Goal: Transaction & Acquisition: Purchase product/service

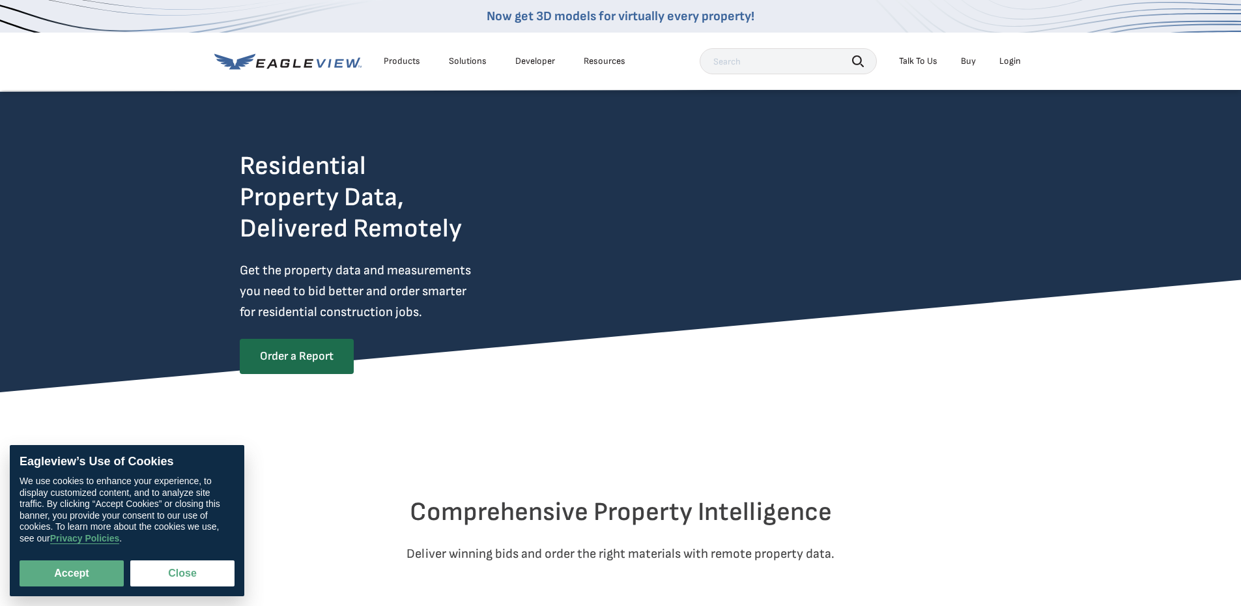
click at [1009, 57] on div "Login" at bounding box center [1009, 61] width 21 height 12
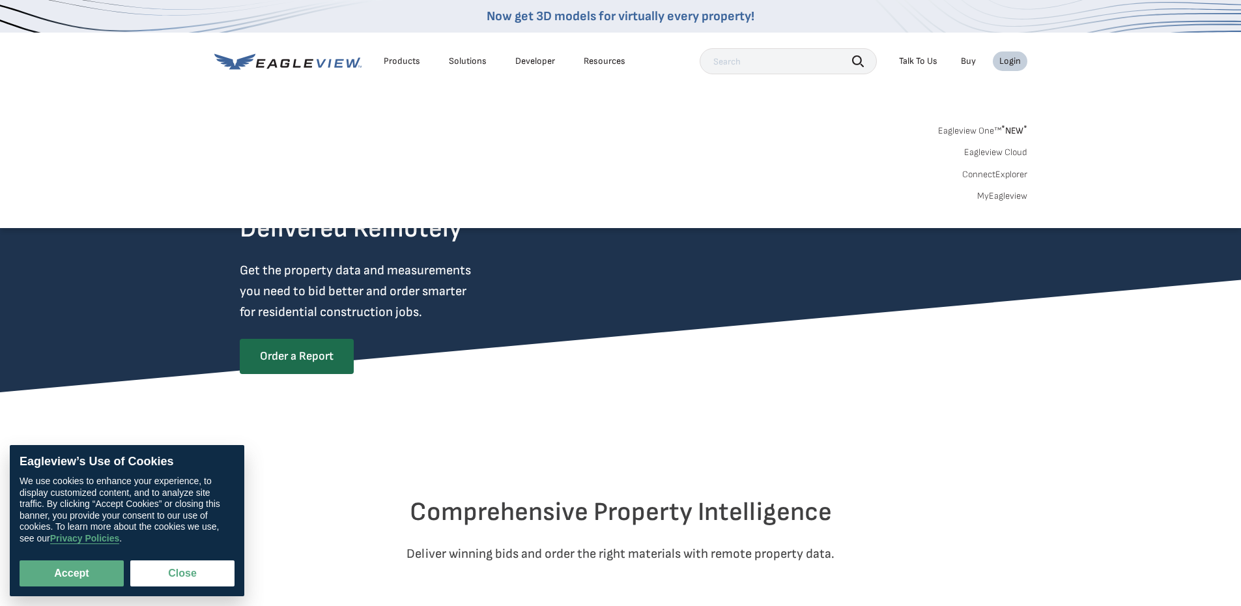
click at [1008, 59] on div "Login" at bounding box center [1009, 61] width 21 height 12
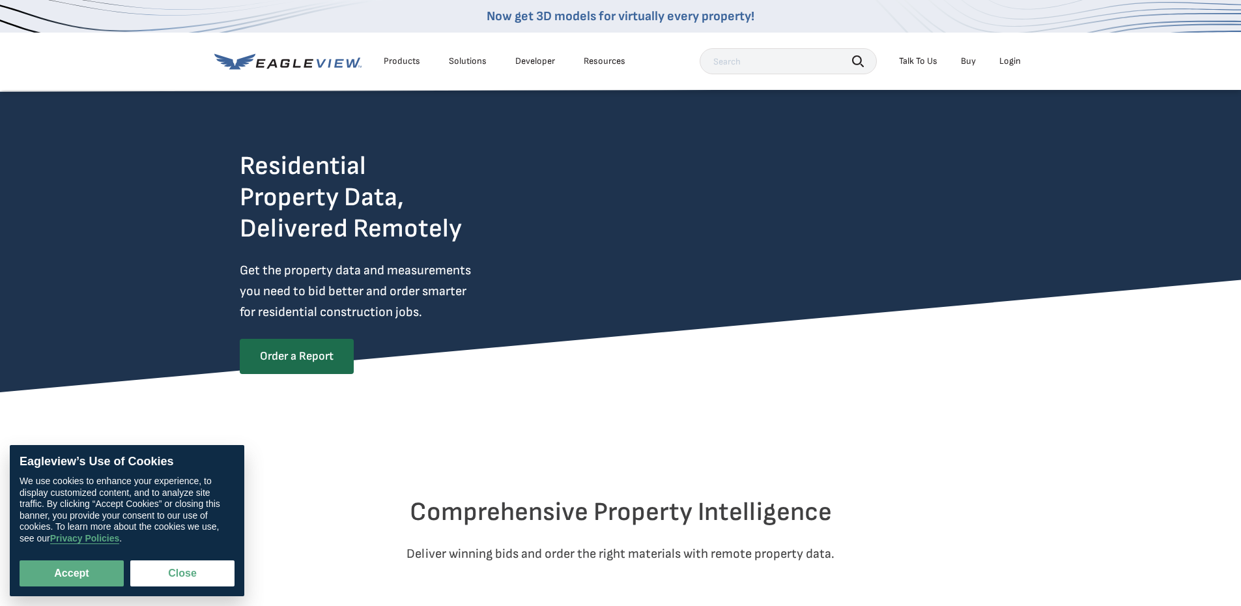
click at [1008, 59] on div "Login" at bounding box center [1009, 61] width 21 height 12
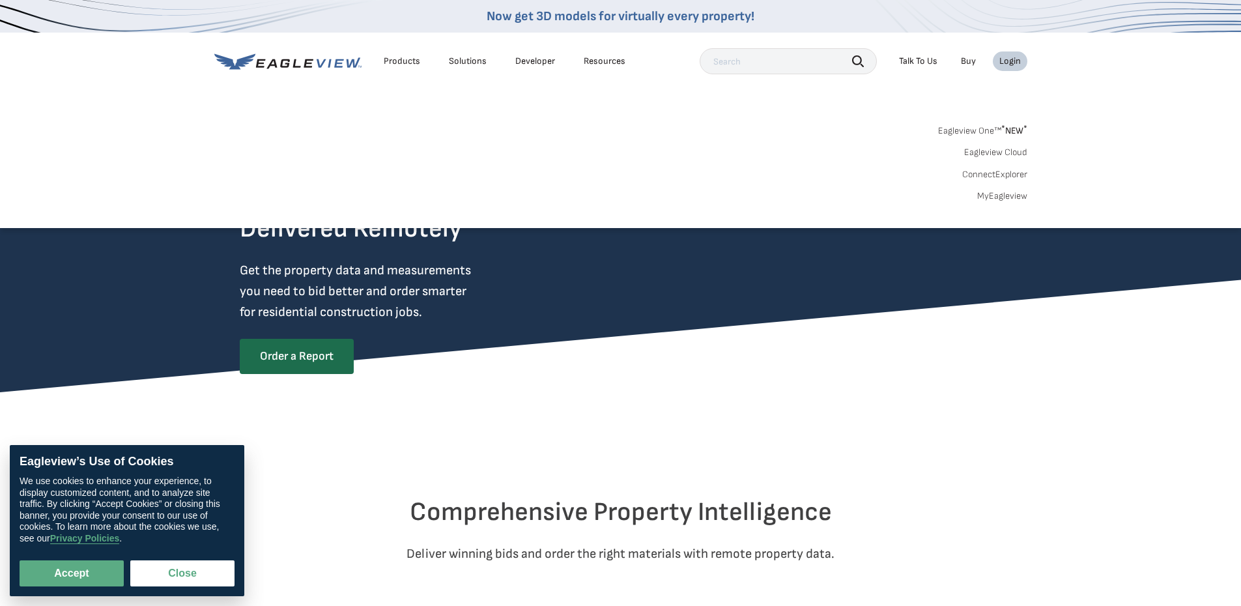
click at [979, 135] on link "Eagleview One™ * NEW *" at bounding box center [982, 128] width 89 height 15
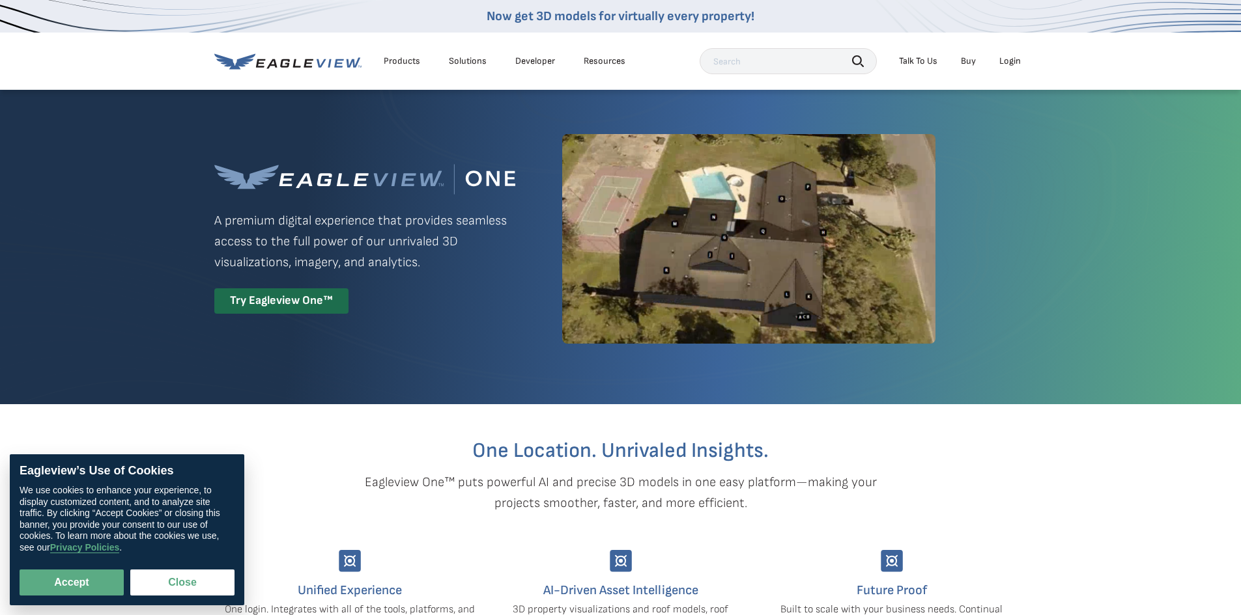
click at [1007, 59] on div "Login" at bounding box center [1009, 61] width 21 height 12
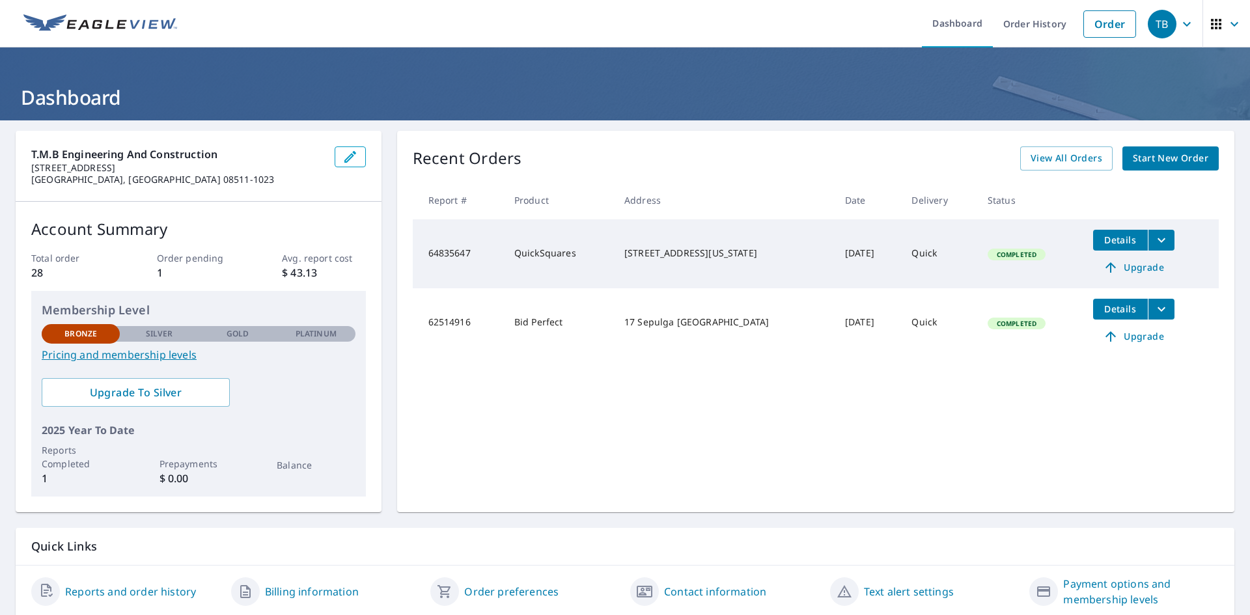
click at [1155, 159] on span "Start New Order" at bounding box center [1171, 158] width 76 height 16
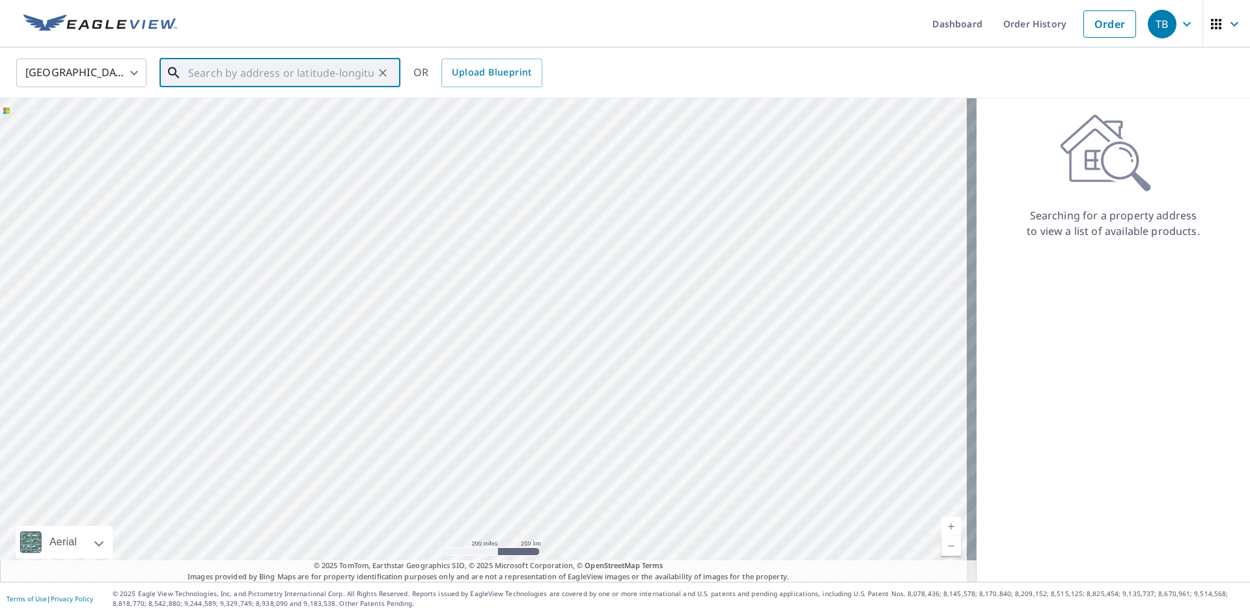
click at [226, 68] on input "text" at bounding box center [281, 73] width 186 height 36
click at [242, 74] on input "[STREET_ADDRESS]" at bounding box center [281, 73] width 186 height 36
click at [247, 119] on p "[GEOGRAPHIC_DATA], [GEOGRAPHIC_DATA] 19044" at bounding box center [288, 132] width 204 height 26
type input "[STREET_ADDRESS][PERSON_NAME]"
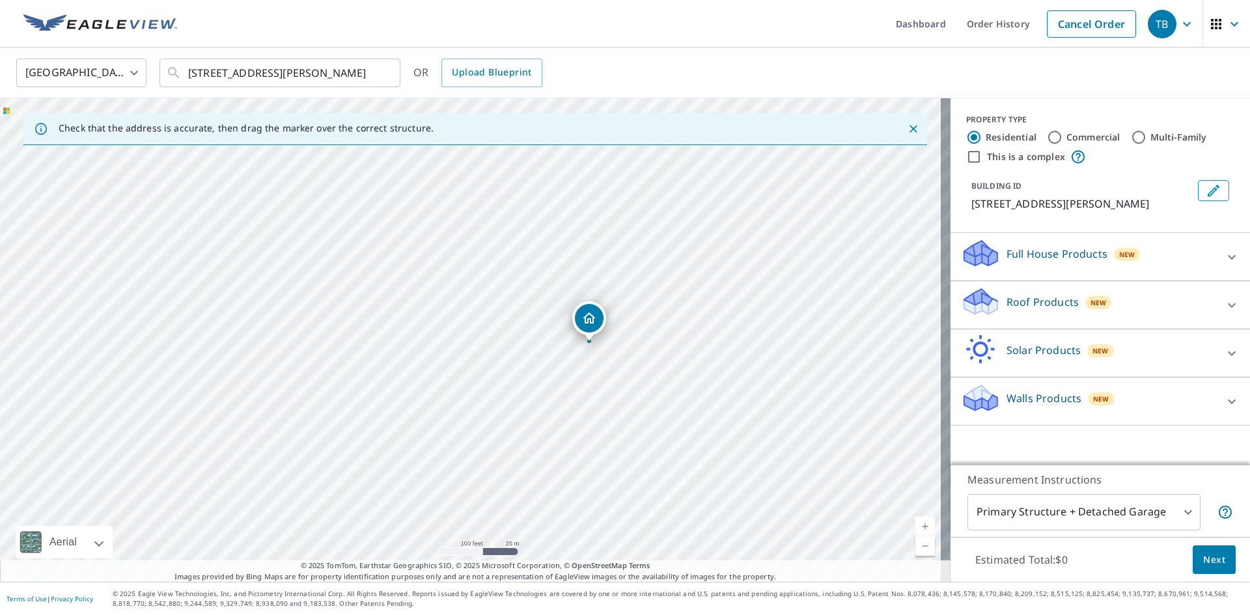
drag, startPoint x: 558, startPoint y: 305, endPoint x: 579, endPoint y: 326, distance: 29.5
click at [966, 157] on input "This is a complex" at bounding box center [974, 157] width 16 height 16
checkbox input "true"
radio input "false"
radio input "true"
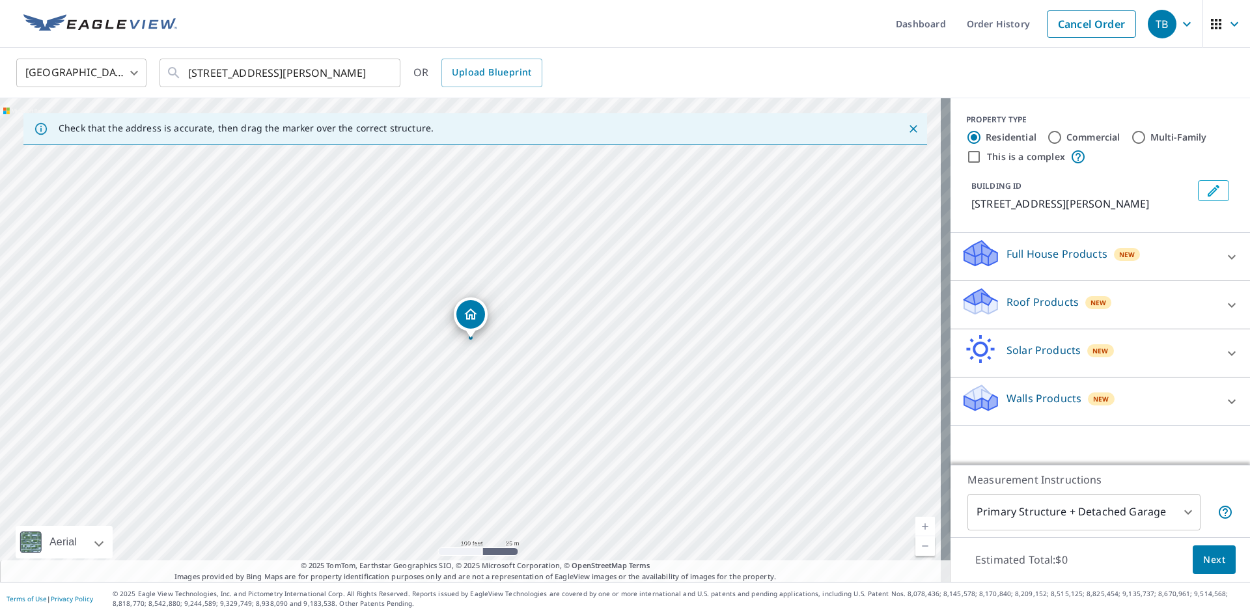
type input "4"
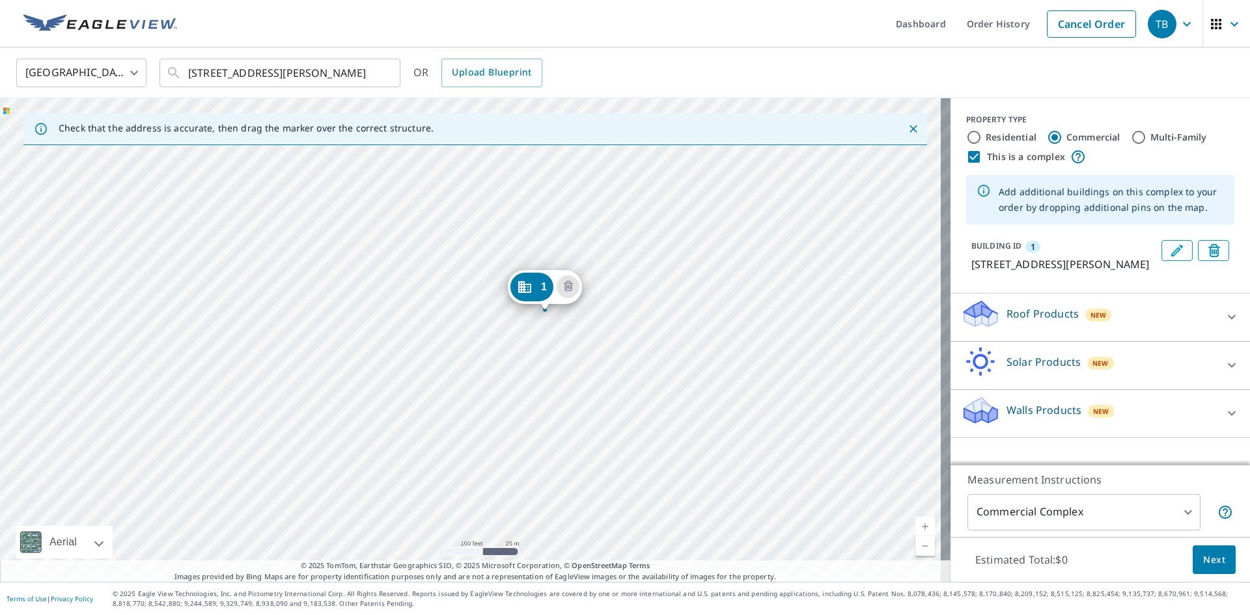
drag, startPoint x: 456, startPoint y: 310, endPoint x: 531, endPoint y: 282, distance: 79.3
click at [427, 405] on div "1 224 Maple Ave Horsham, PA 19044-3305" at bounding box center [475, 340] width 951 height 484
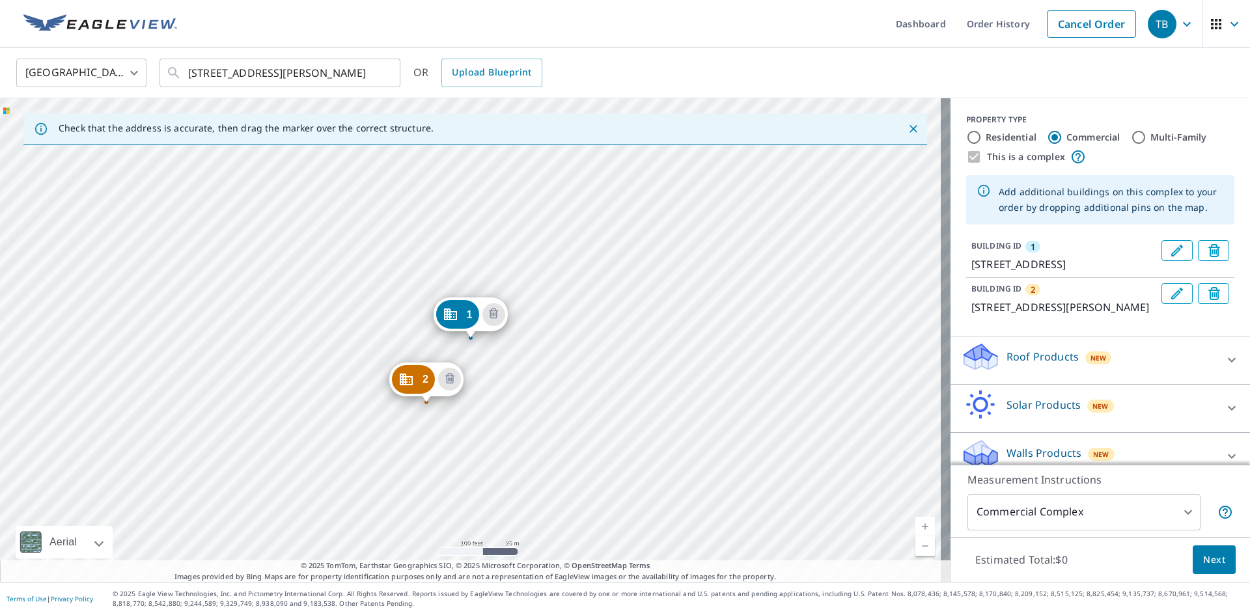
click at [376, 440] on div "2 501 W Moreland Ave Horsham, PA 19044 1 224 Maple Ave Horsham, PA 19044-3305" at bounding box center [475, 340] width 951 height 484
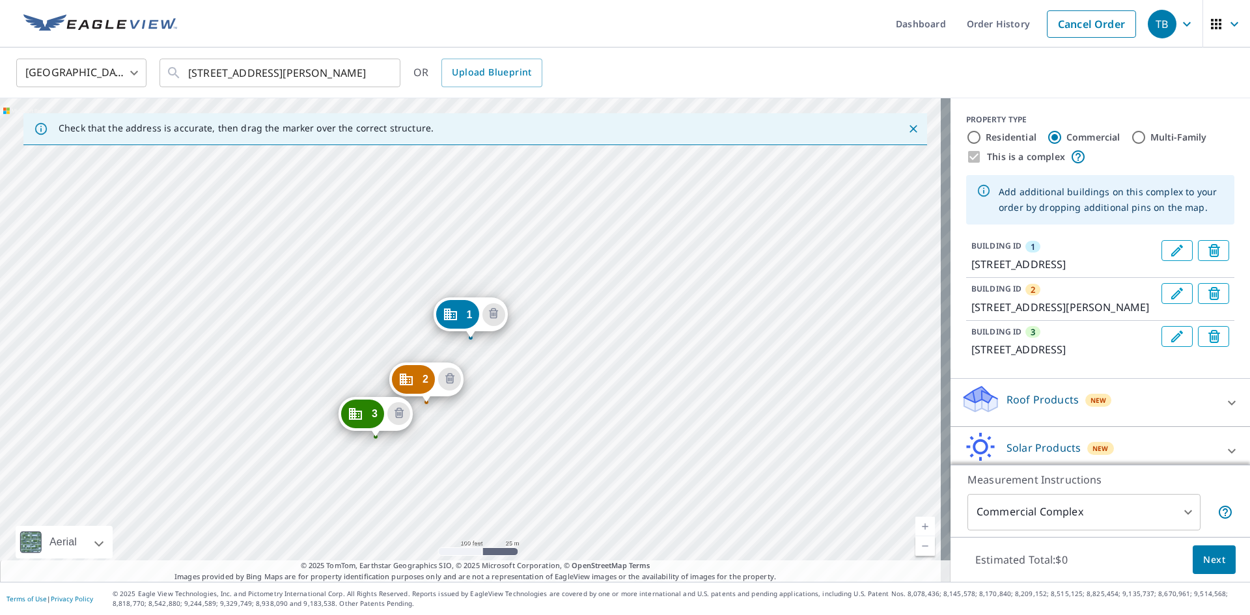
click at [452, 427] on div "2 501 W Moreland Ave Horsham, PA 19044 3 840 Easton Rd Horsham, PA 19044 1 224 …" at bounding box center [475, 340] width 951 height 484
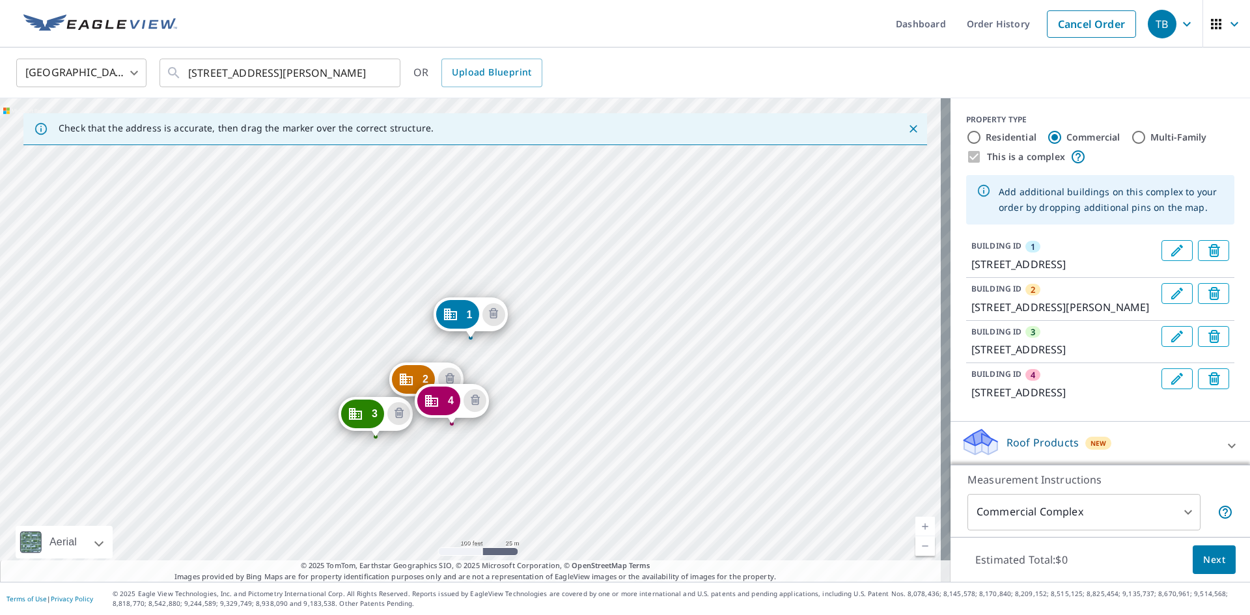
click at [387, 363] on div "2 501 W Moreland Ave Horsham, PA 19044 3 840 Easton Rd Horsham, PA 19044 4 224 …" at bounding box center [475, 340] width 951 height 484
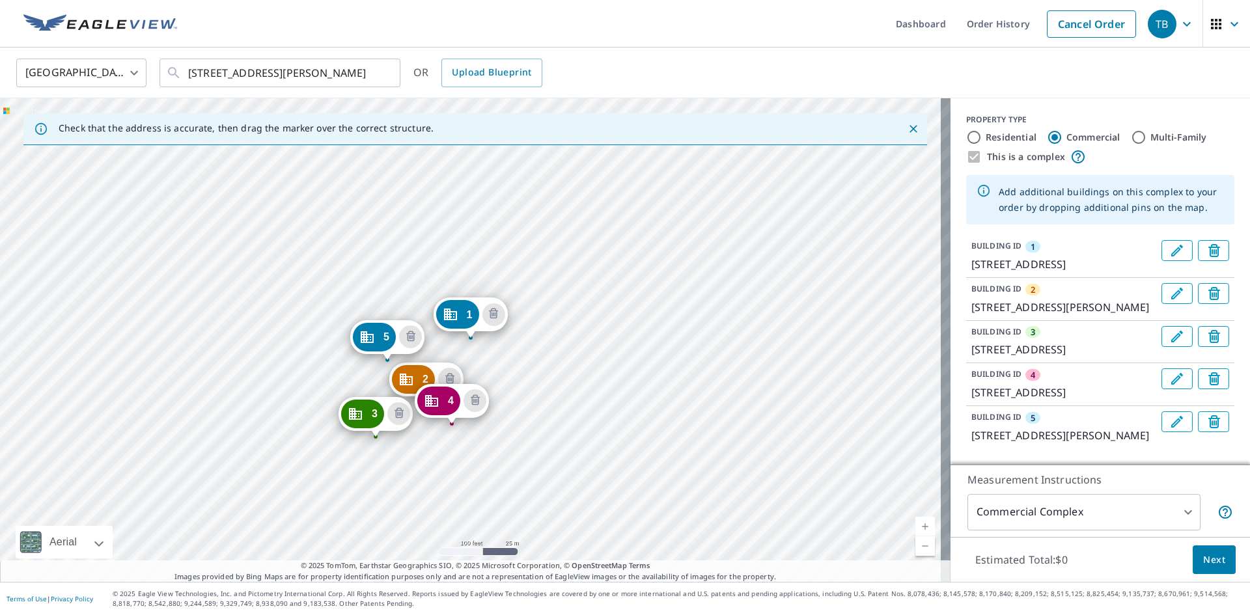
click at [400, 292] on div "2 501 W Moreland Ave Horsham, PA 19044 3 840 Easton Rd Horsham, PA 19044 4 224 …" at bounding box center [475, 340] width 951 height 484
click at [368, 307] on div "2 501 W Moreland Ave Horsham, PA 19044 3 840 Easton Rd Horsham, PA 19044 4 224 …" at bounding box center [475, 340] width 951 height 484
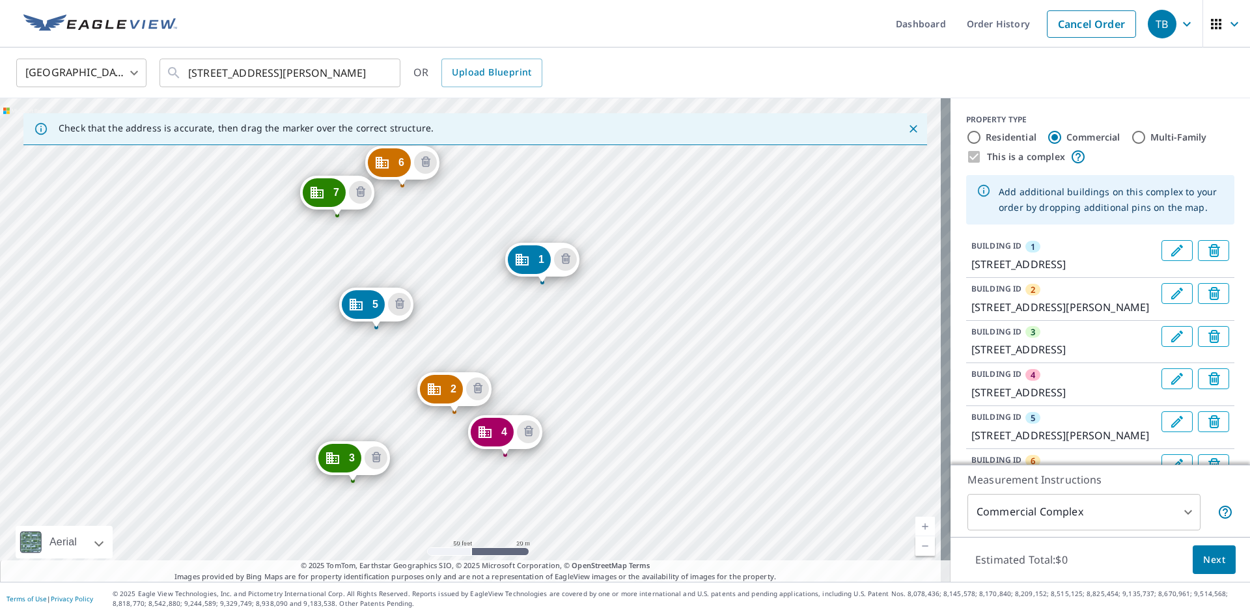
drag, startPoint x: 647, startPoint y: 322, endPoint x: 649, endPoint y: 247, distance: 74.3
click at [649, 247] on div "2 501 W Moreland Ave Horsham, PA 19044 3 840 Easton Rd Horsham, PA 19044 4 224 …" at bounding box center [475, 340] width 951 height 484
click at [339, 283] on div "2 501 W Moreland Ave Horsham, PA 19044 3 840 Easton Rd Horsham, PA 19044 4 224 …" at bounding box center [475, 340] width 951 height 484
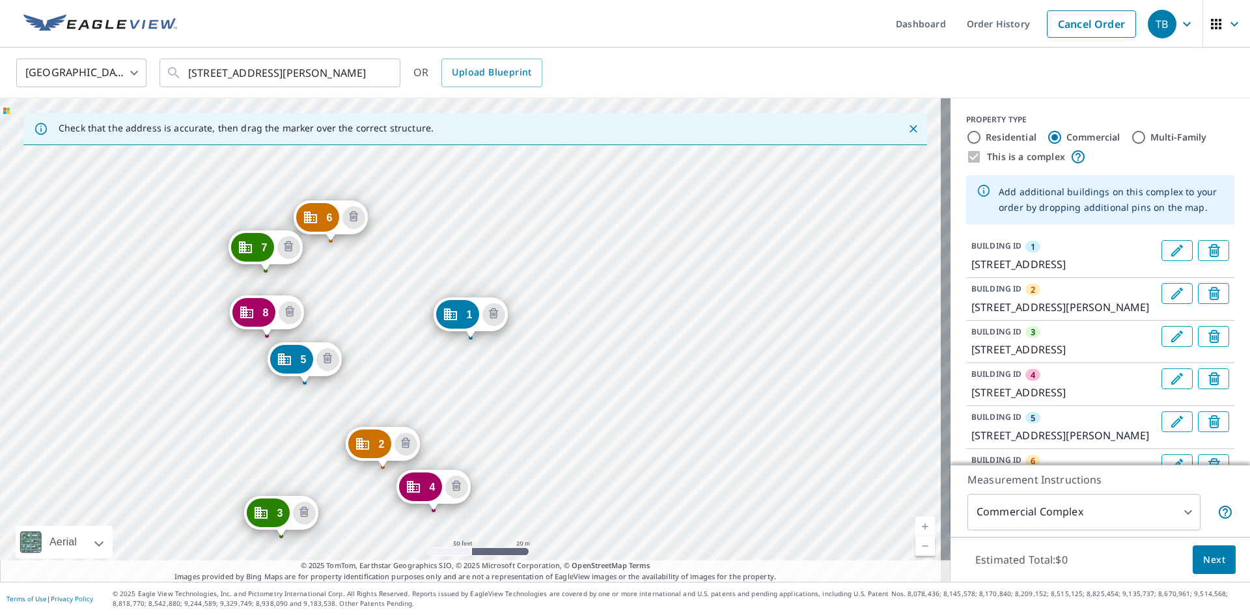
click at [453, 374] on div "2 501 W Moreland Ave Horsham, PA 19044 3 840 Easton Rd Horsham, PA 19044 4 224 …" at bounding box center [475, 340] width 951 height 484
click at [339, 495] on div "2 501 W Moreland Ave Horsham, PA 19044 3 840 Easton Rd Horsham, PA 19044 4 224 …" at bounding box center [475, 340] width 951 height 484
click at [320, 496] on div "2 501 W Moreland Ave Horsham, PA 19044 3 840 Easton Rd Horsham, PA 19044 4 224 …" at bounding box center [475, 340] width 951 height 484
click at [383, 527] on div "2 501 W Moreland Ave Horsham, PA 19044 3 840 Easton Rd Horsham, PA 19044 4 224 …" at bounding box center [475, 340] width 951 height 484
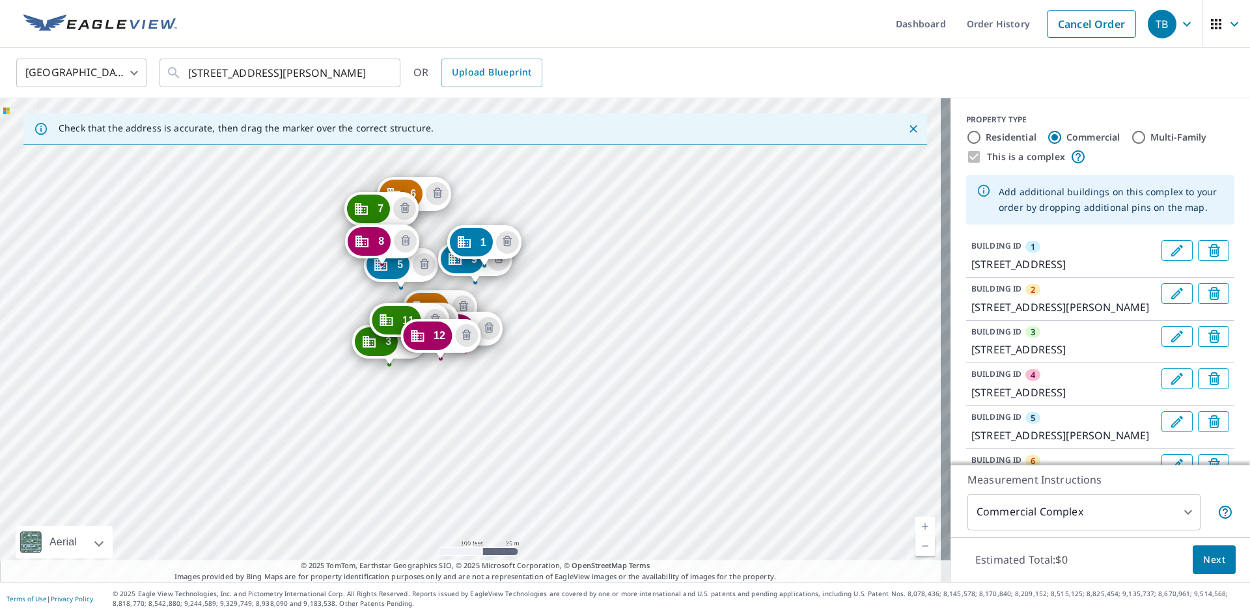
drag, startPoint x: 576, startPoint y: 320, endPoint x: 208, endPoint y: 305, distance: 368.9
click at [583, 285] on div "2 501 W Moreland Ave Horsham, PA 19044 3 840 Easton Rd Horsham, PA 19044 4 224 …" at bounding box center [475, 340] width 951 height 484
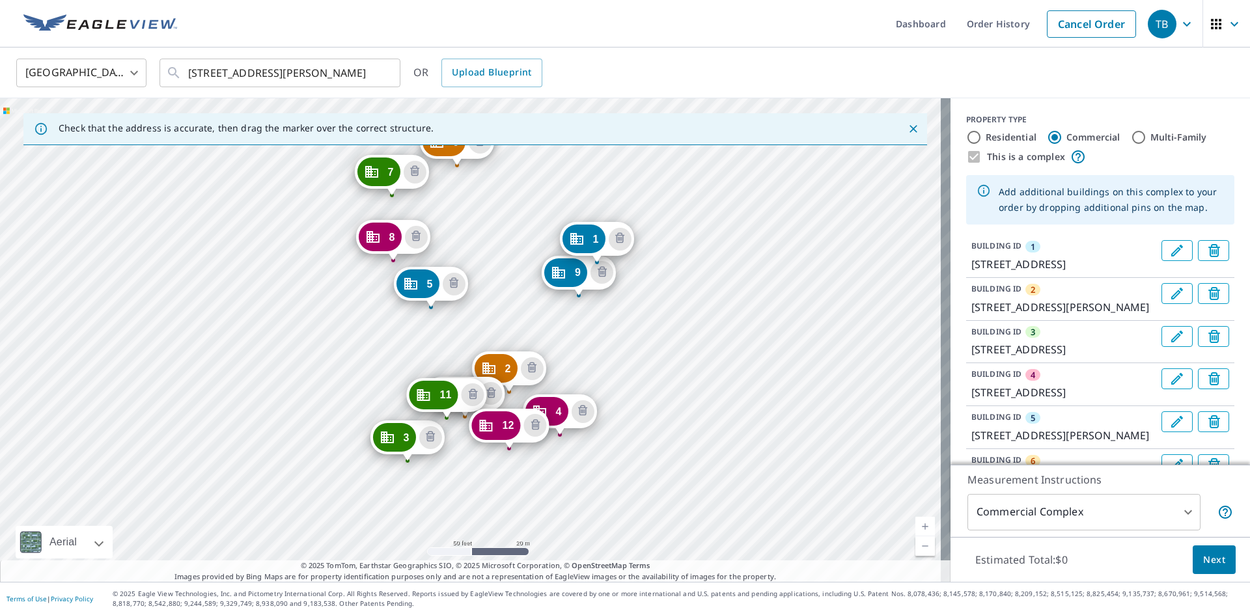
drag, startPoint x: 428, startPoint y: 292, endPoint x: 288, endPoint y: 326, distance: 144.5
click at [288, 326] on div "2 501 W Moreland Ave Horsham, PA 19044 3 840 Easton Rd Horsham, PA 19044 4 224 …" at bounding box center [475, 340] width 951 height 484
click at [1209, 245] on icon "Delete building 1" at bounding box center [1217, 252] width 16 height 16
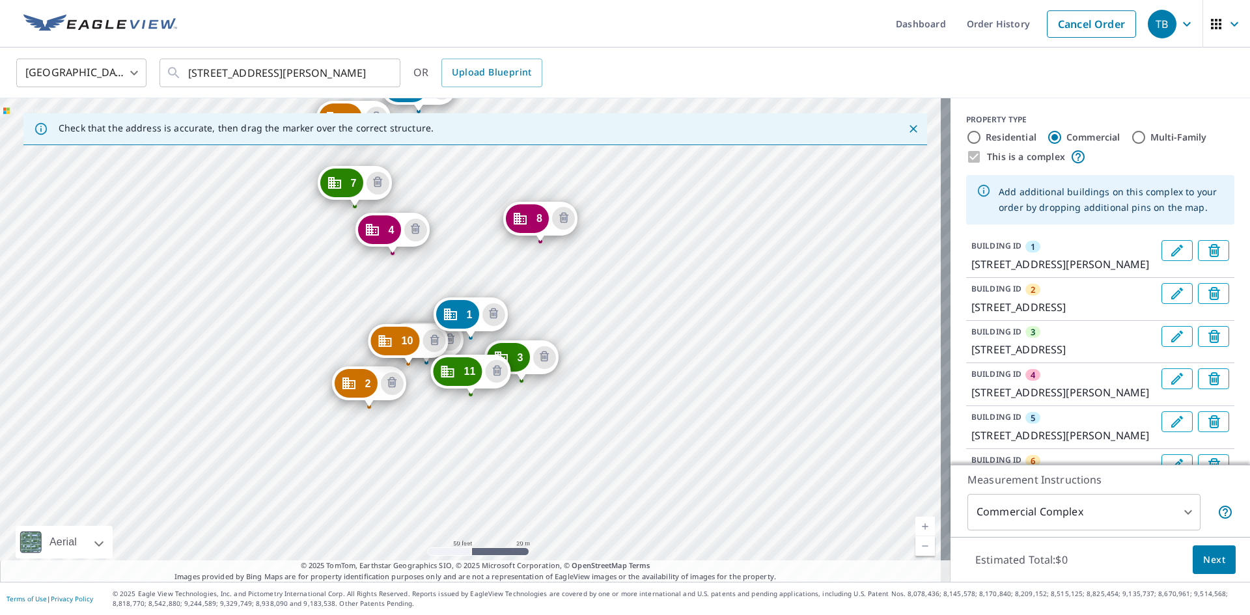
click at [1209, 245] on icon "Delete building 1" at bounding box center [1217, 252] width 16 height 16
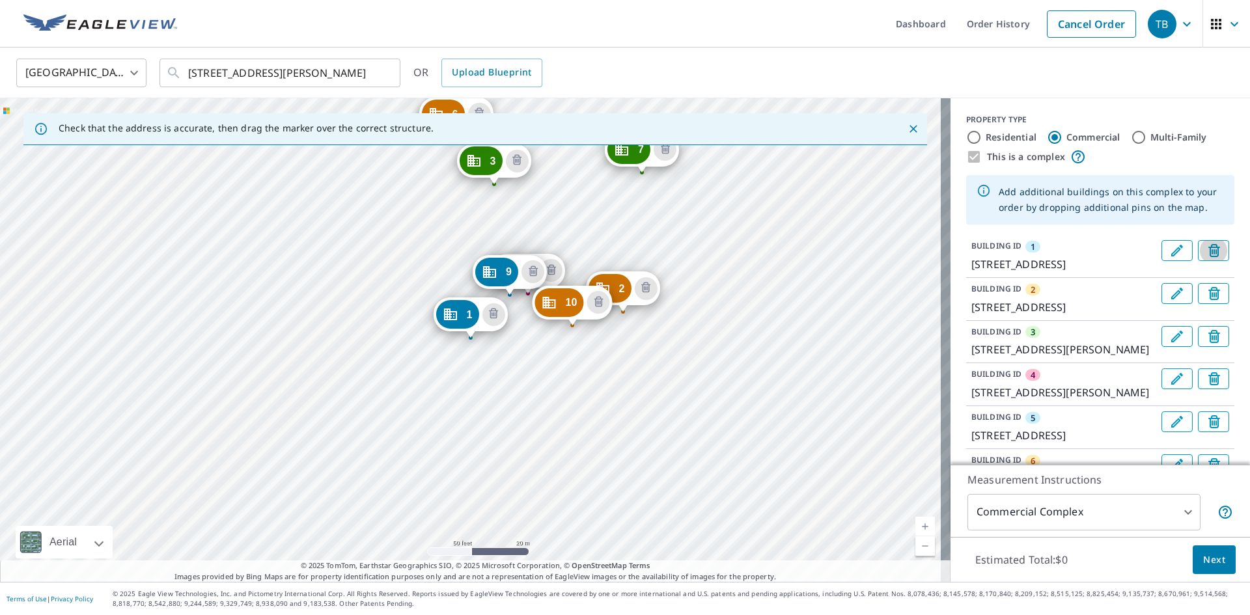
click at [1209, 245] on icon "Delete building 1" at bounding box center [1217, 252] width 16 height 16
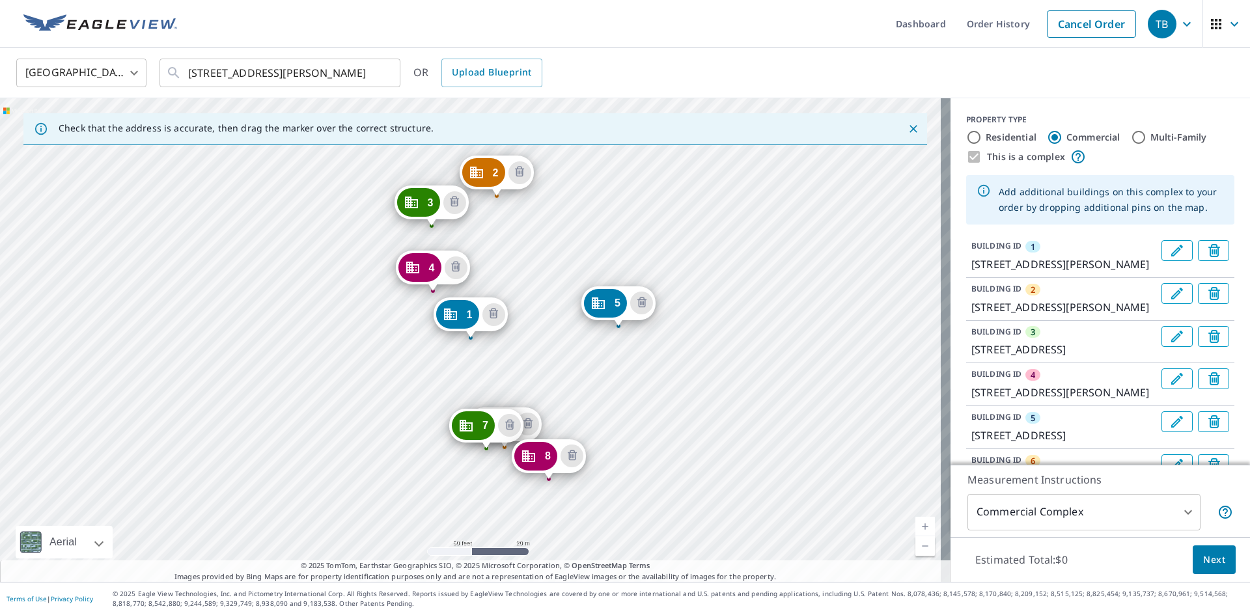
click at [1209, 245] on icon "Delete building 1" at bounding box center [1217, 252] width 16 height 16
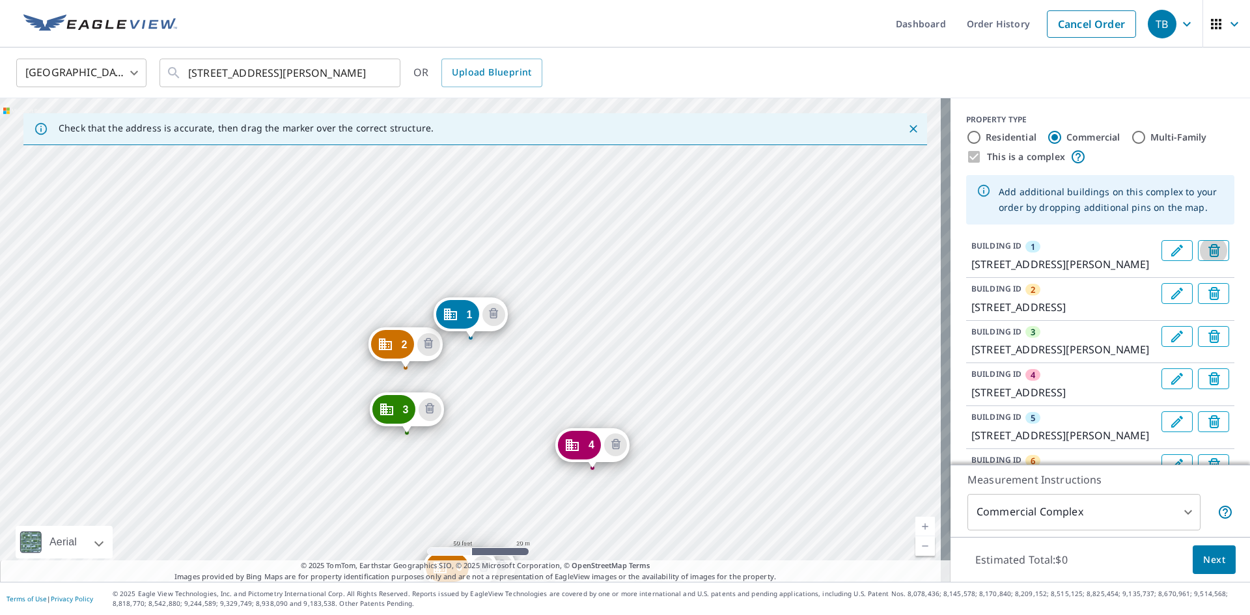
click at [1209, 245] on icon "Delete building 1" at bounding box center [1217, 252] width 16 height 16
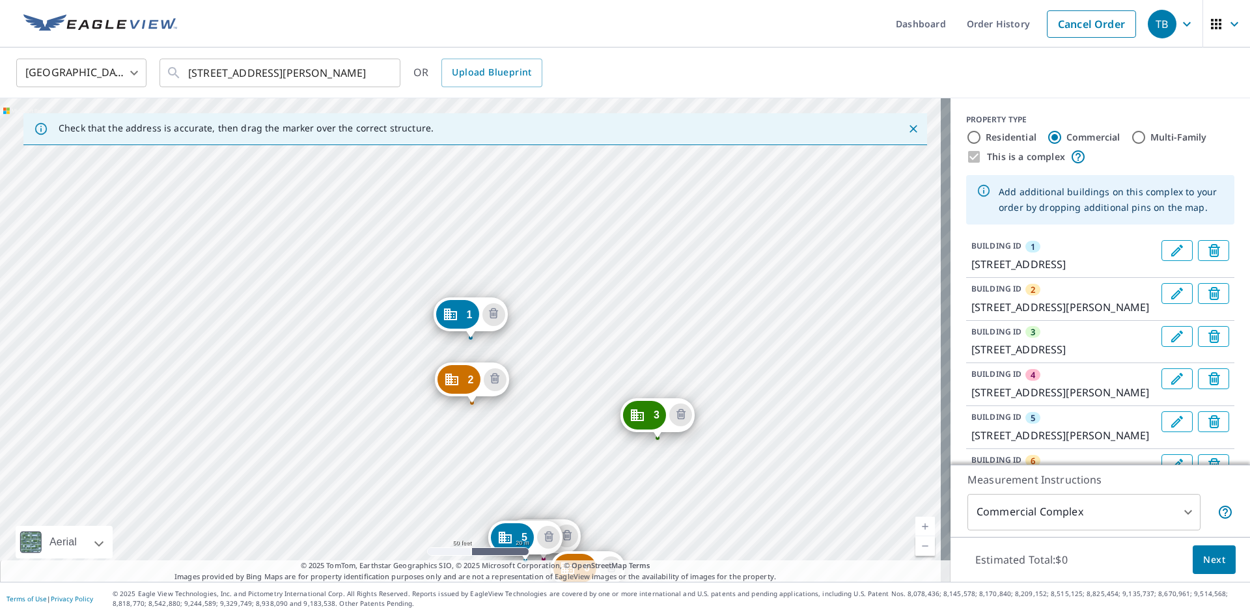
click at [1209, 245] on icon "Delete building 1" at bounding box center [1217, 252] width 16 height 16
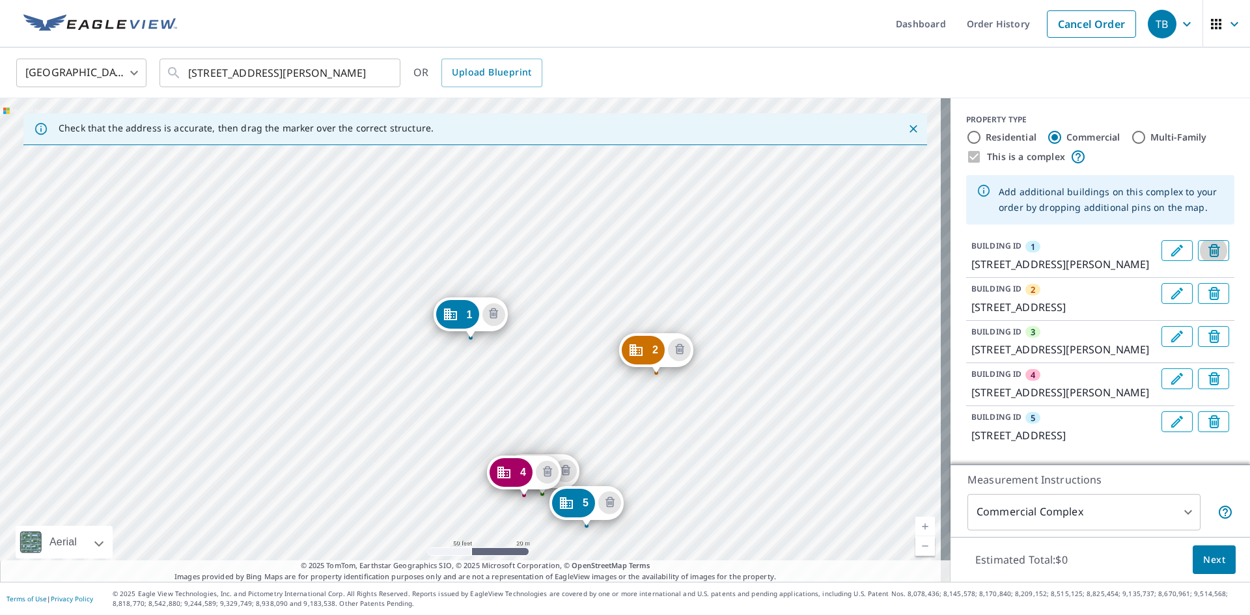
click at [1209, 245] on icon "Delete building 1" at bounding box center [1217, 252] width 16 height 16
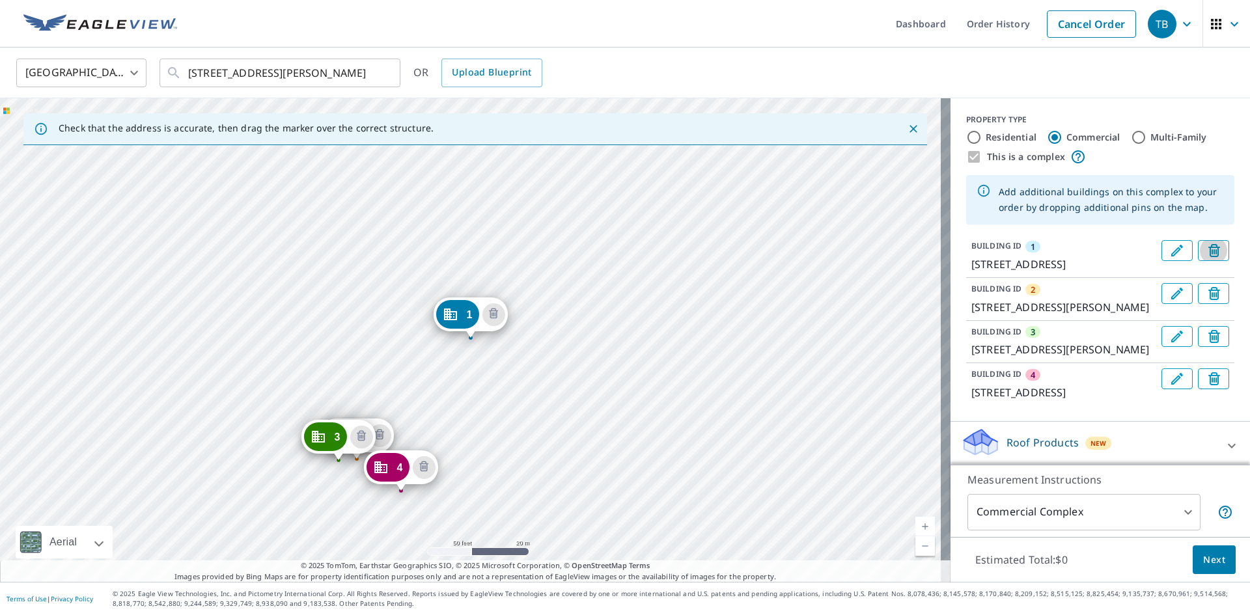
click at [1209, 245] on icon "Delete building 1" at bounding box center [1217, 252] width 16 height 16
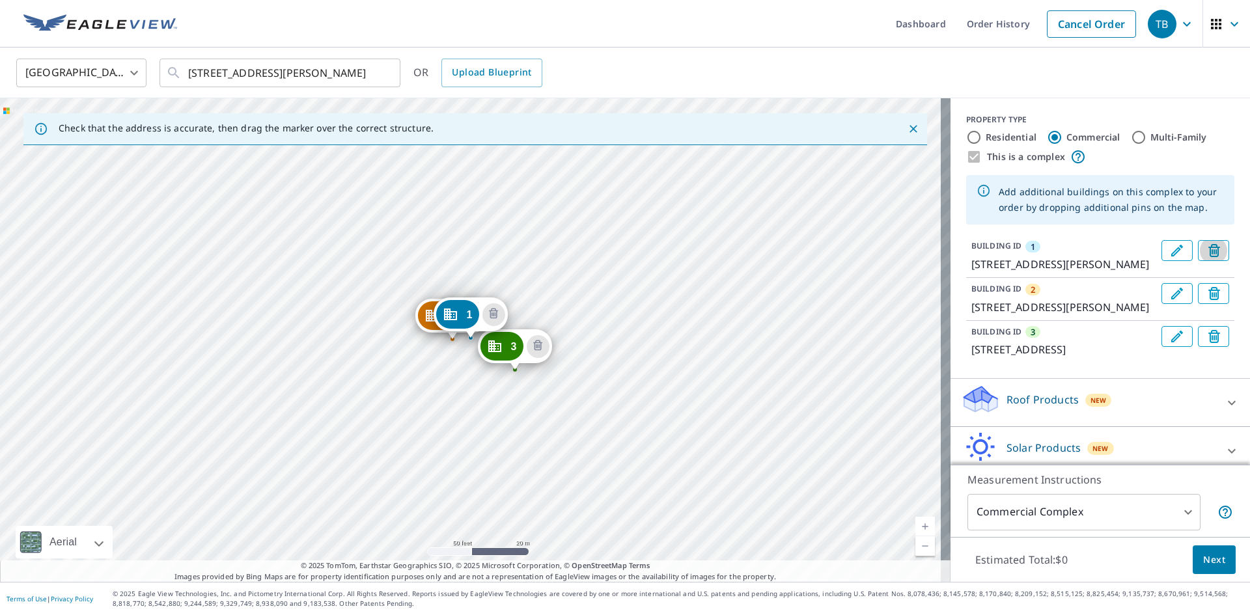
click at [1209, 245] on icon "Delete building 1" at bounding box center [1217, 252] width 16 height 16
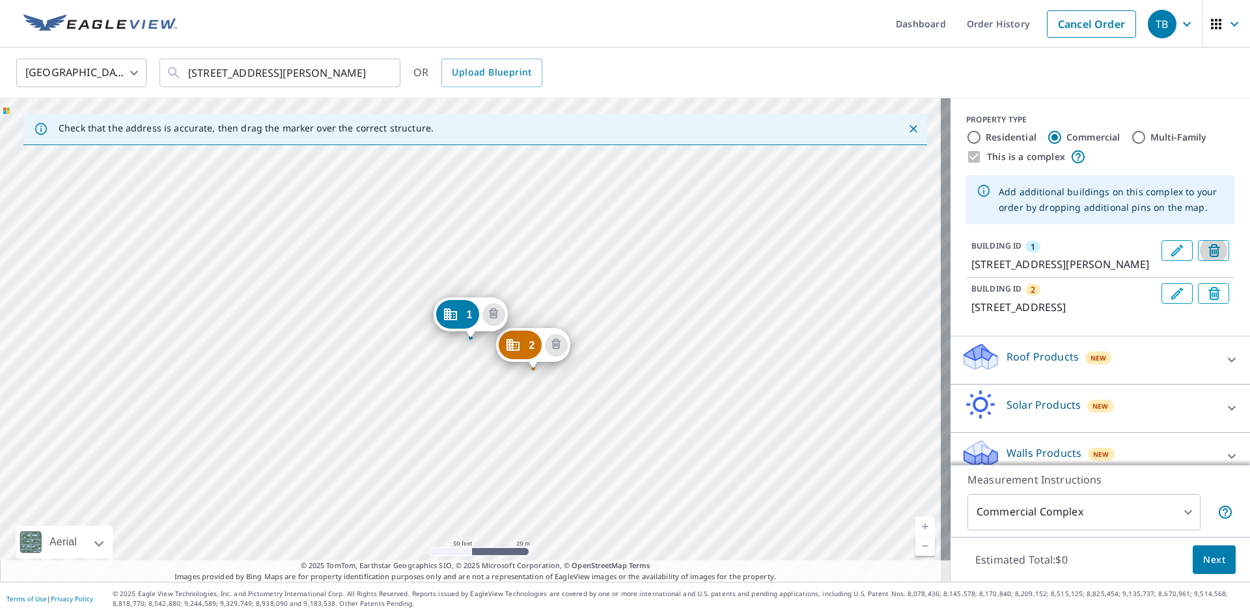
click at [1209, 245] on icon "Delete building 1" at bounding box center [1217, 252] width 16 height 16
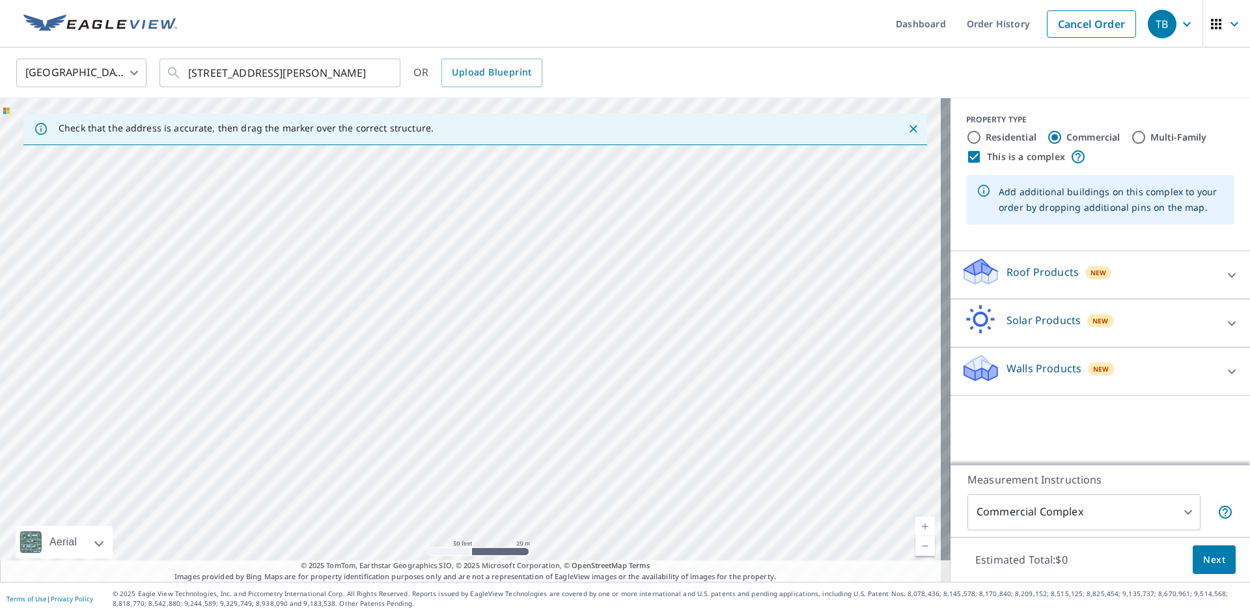
drag, startPoint x: 535, startPoint y: 374, endPoint x: 444, endPoint y: 333, distance: 100.0
click at [444, 333] on div at bounding box center [475, 340] width 951 height 484
click at [392, 222] on div at bounding box center [475, 340] width 951 height 484
type input "501 W Moreland Ave, Horsham, PA, 19044"
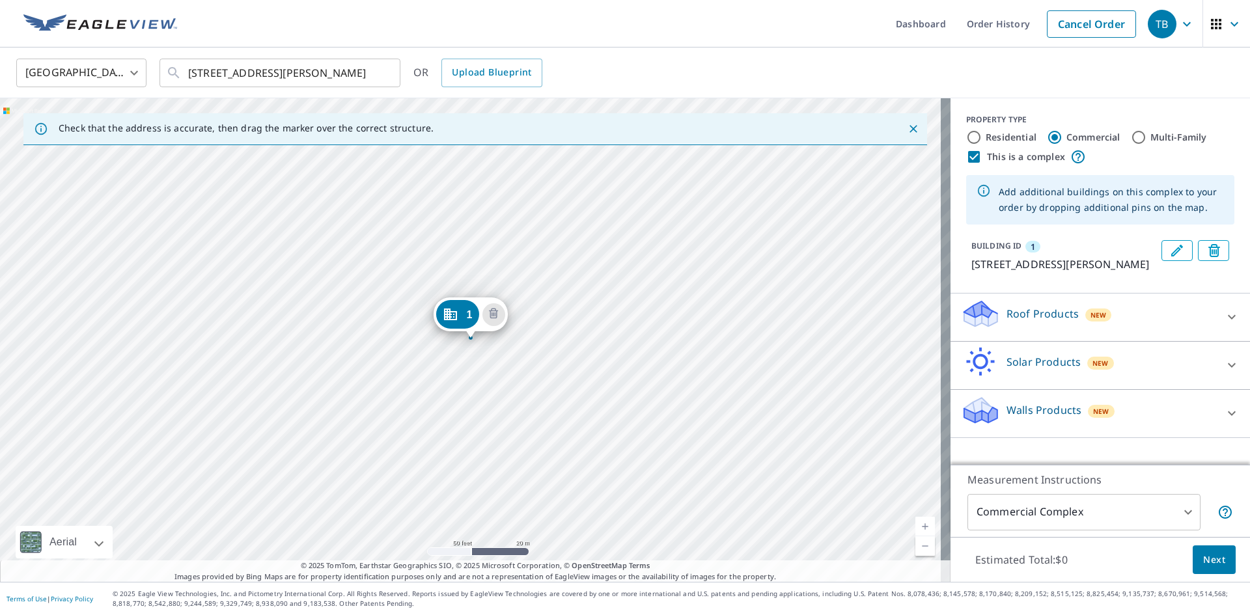
click at [472, 496] on div "1 501 W Moreland Ave Horsham, PA 19044" at bounding box center [475, 340] width 951 height 484
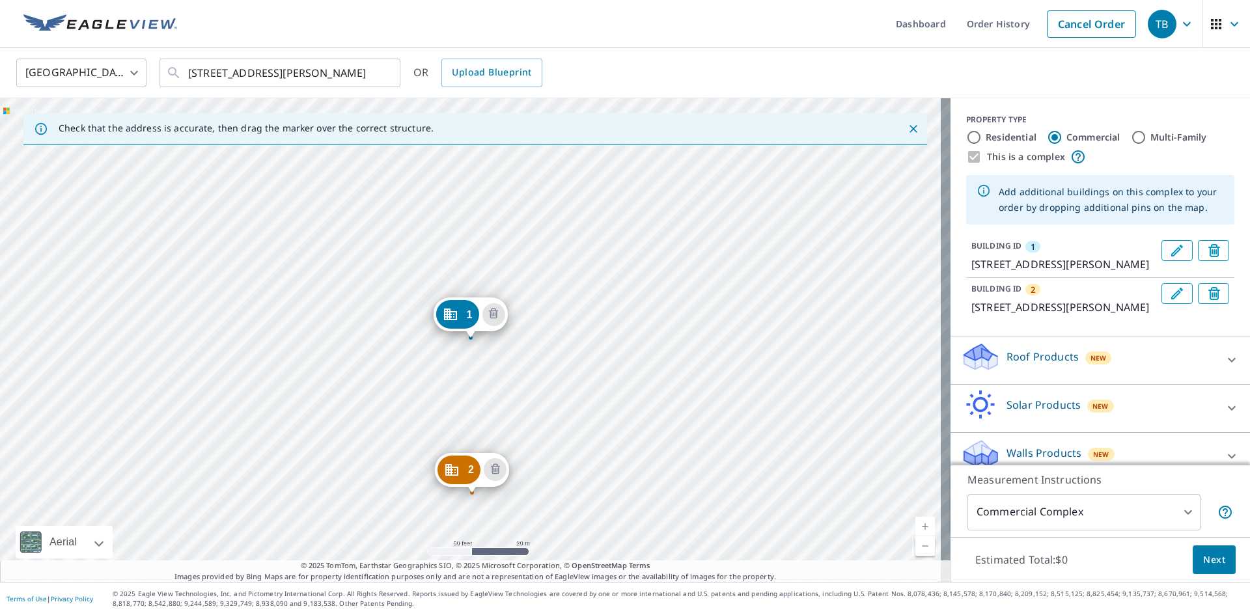
click at [603, 473] on div "2 501 W Moreland Ave Horsham, PA 19044 1 501 W Moreland Ave Horsham, PA 19044" at bounding box center [475, 340] width 951 height 484
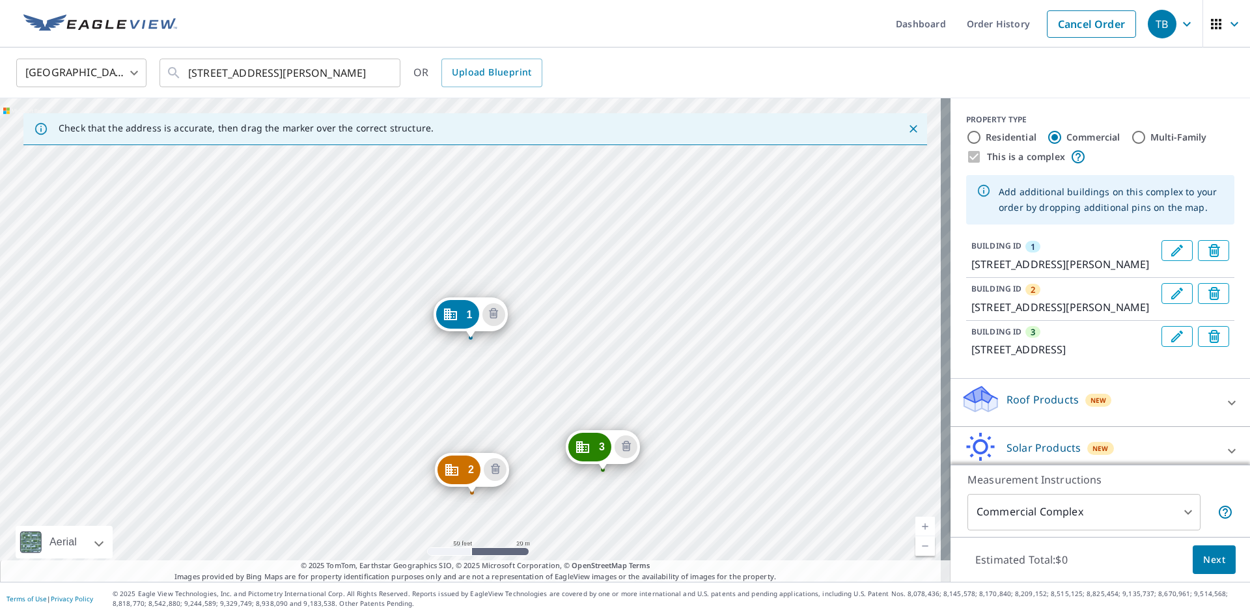
click at [663, 317] on div "2 501 W Moreland Ave Horsham, PA 19044 3 224 Maple Ave Horsham, PA 19044-3305 1…" at bounding box center [475, 340] width 951 height 484
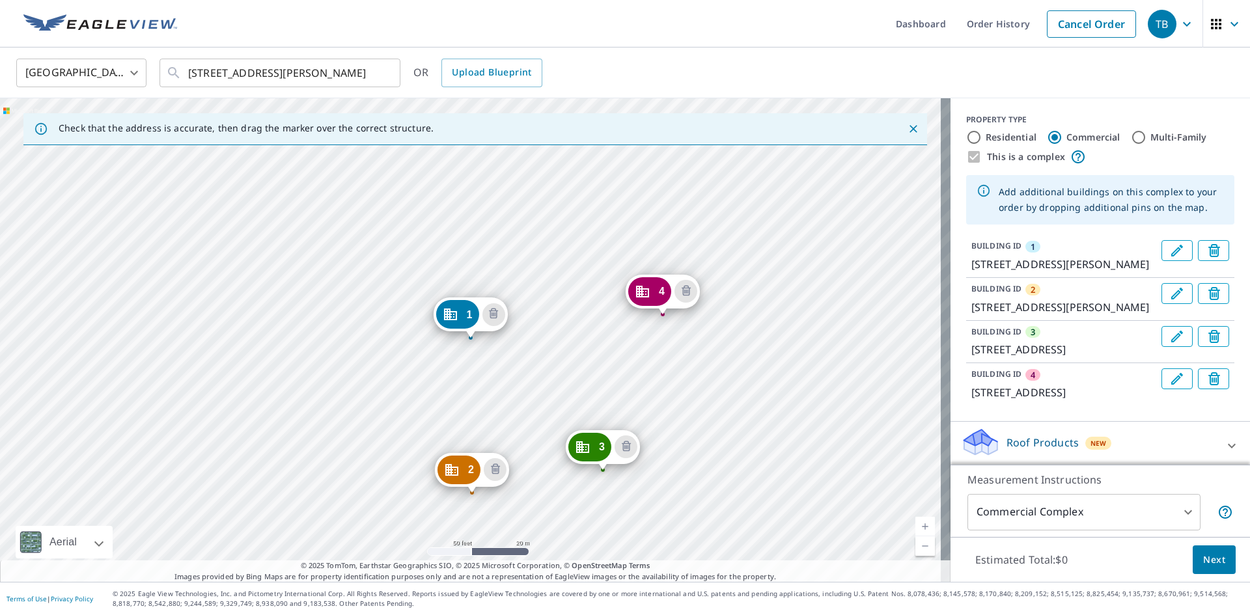
click at [512, 244] on div "2 501 W Moreland Ave Horsham, PA 19044 3 224 Maple Ave Horsham, PA 19044-3305 4…" at bounding box center [475, 340] width 951 height 484
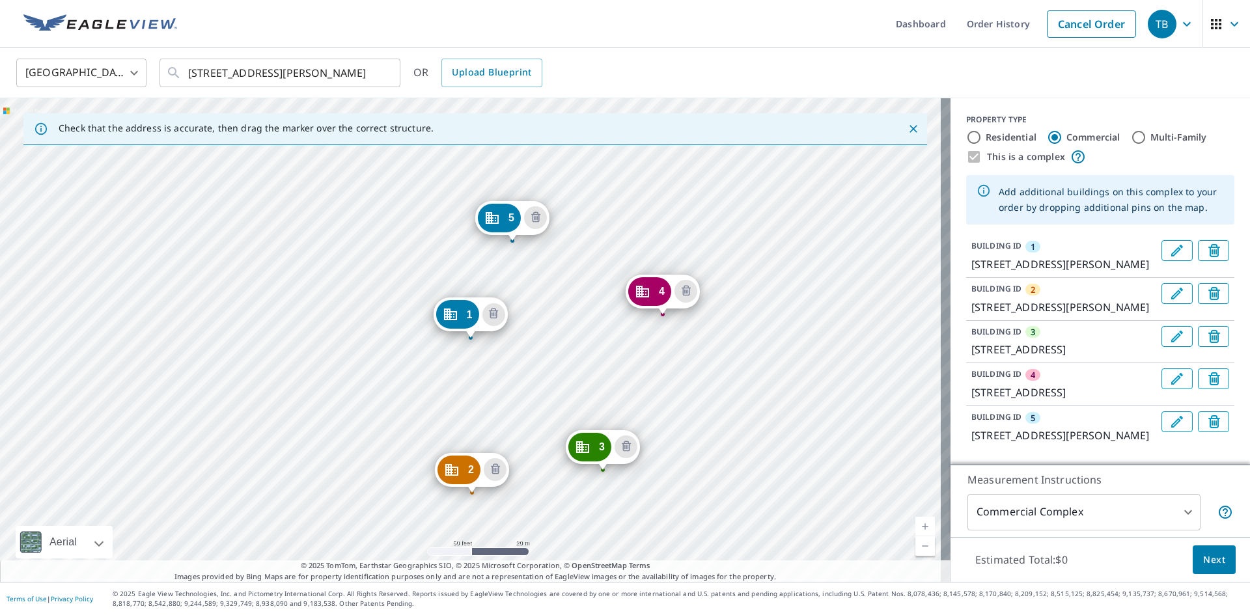
click at [521, 418] on div "2 501 W Moreland Ave Horsham, PA 19044 3 224 Maple Ave Horsham, PA 19044-3305 4…" at bounding box center [475, 340] width 951 height 484
click at [578, 505] on div "2 501 W Moreland Ave Horsham, PA 19044 3 224 Maple Ave Horsham, PA 19044-3305 4…" at bounding box center [475, 340] width 951 height 484
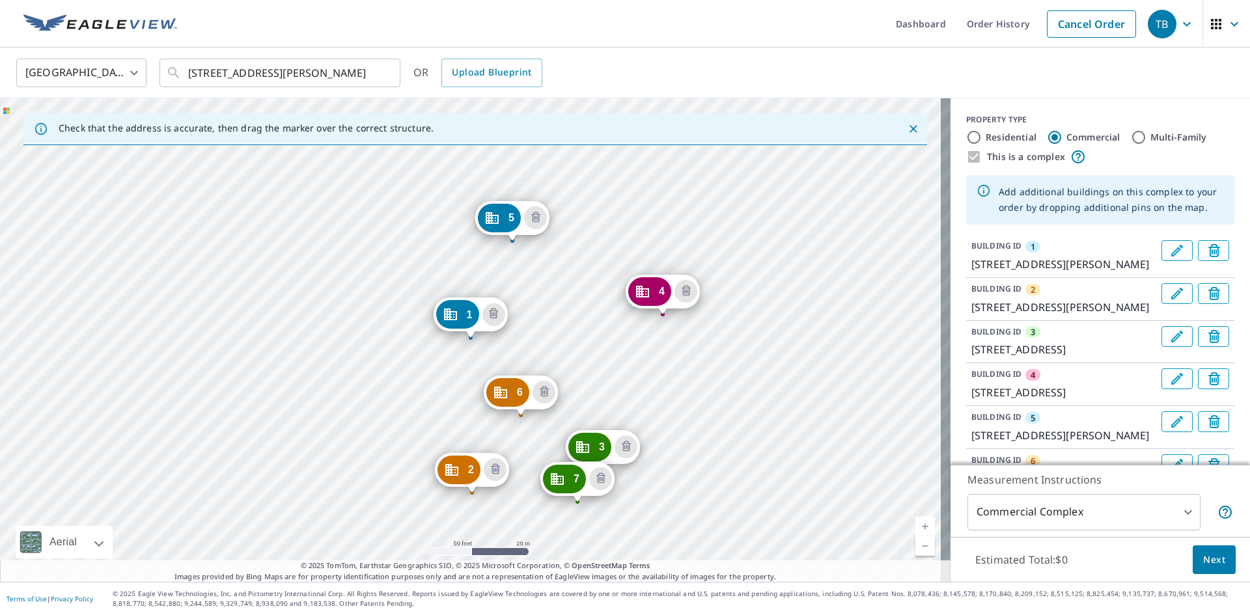
click at [598, 522] on div "2 501 W Moreland Ave Horsham, PA 19044 3 224 Maple Ave Horsham, PA 19044-3305 4…" at bounding box center [475, 340] width 951 height 484
click at [642, 375] on div "2 501 W Moreland Ave Horsham, PA 19044 3 224 Maple Ave Horsham, PA 19044-3305 4…" at bounding box center [475, 340] width 951 height 484
click at [516, 311] on div "2 501 W Moreland Ave Horsham, PA 19044 3 224 Maple Ave Horsham, PA 19044-3305 4…" at bounding box center [475, 340] width 951 height 484
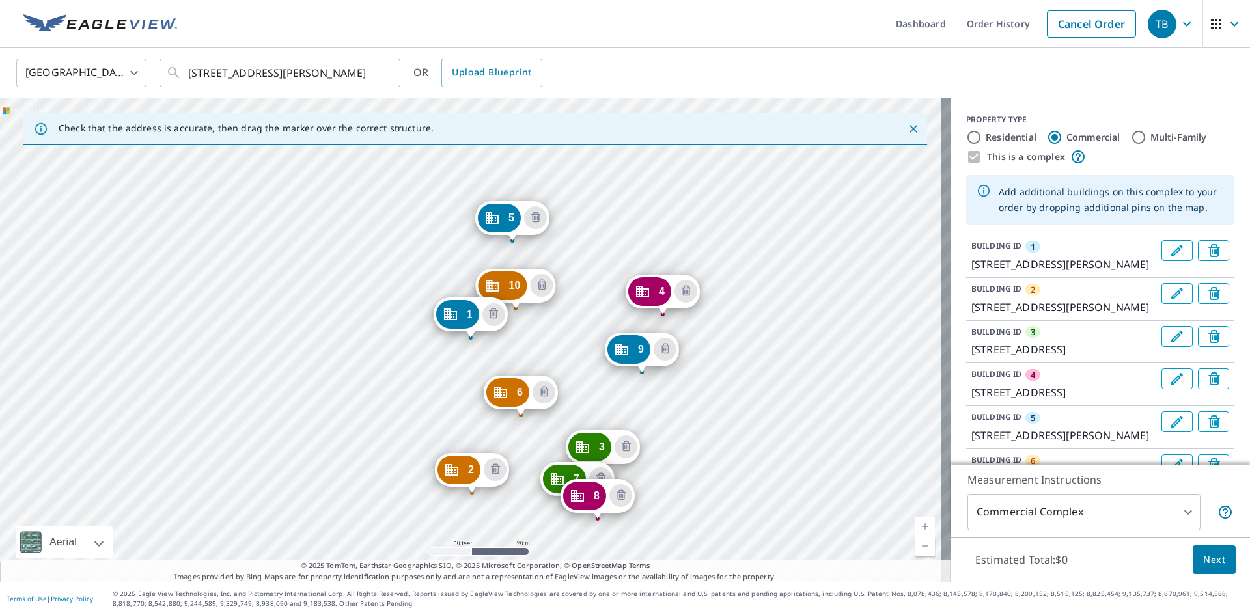
click at [466, 277] on div "2 501 W Moreland Ave Horsham, PA 19044 3 224 Maple Ave Horsham, PA 19044-3305 4…" at bounding box center [475, 340] width 951 height 484
click at [504, 511] on div "2 501 W Moreland Ave Horsham, PA 19044 3 224 Maple Ave Horsham, PA 19044-3305 4…" at bounding box center [475, 340] width 951 height 484
click at [1213, 560] on span "Next" at bounding box center [1214, 560] width 22 height 16
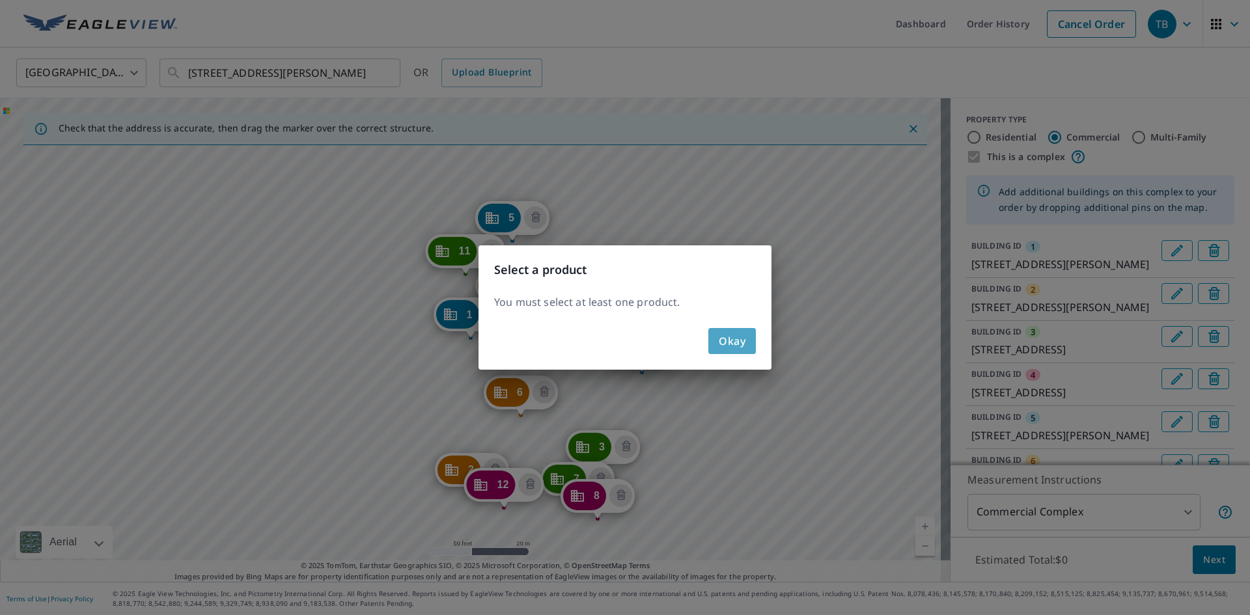
click at [738, 342] on span "Okay" at bounding box center [732, 341] width 27 height 18
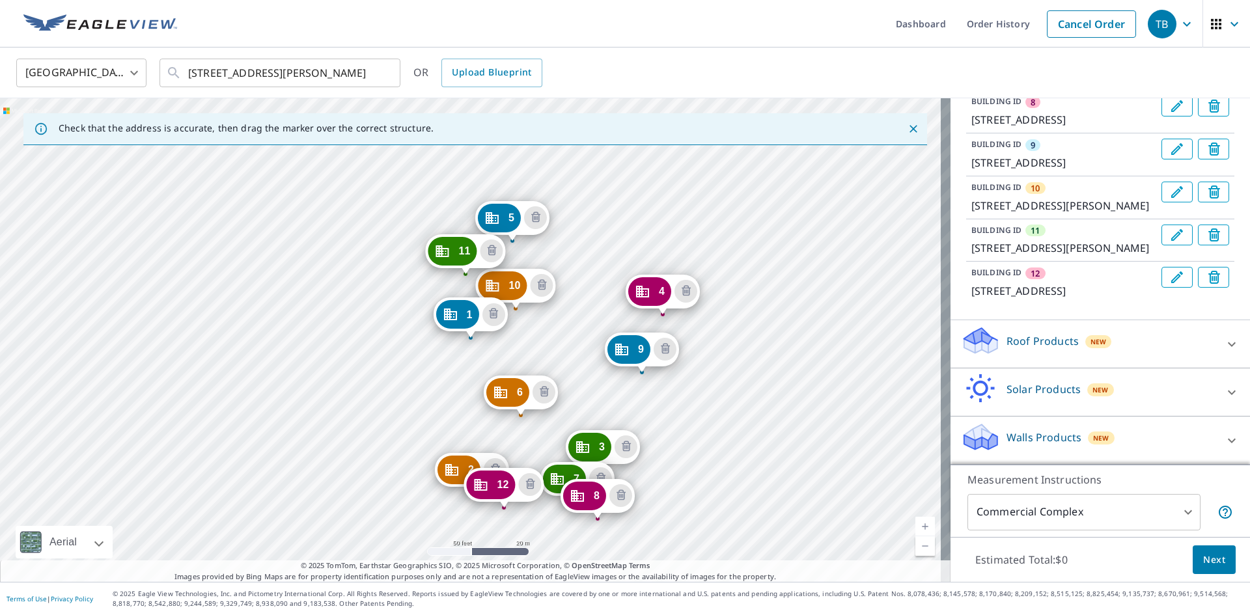
scroll to position [632, 0]
click at [1194, 343] on div "Roof Products New" at bounding box center [1088, 344] width 255 height 37
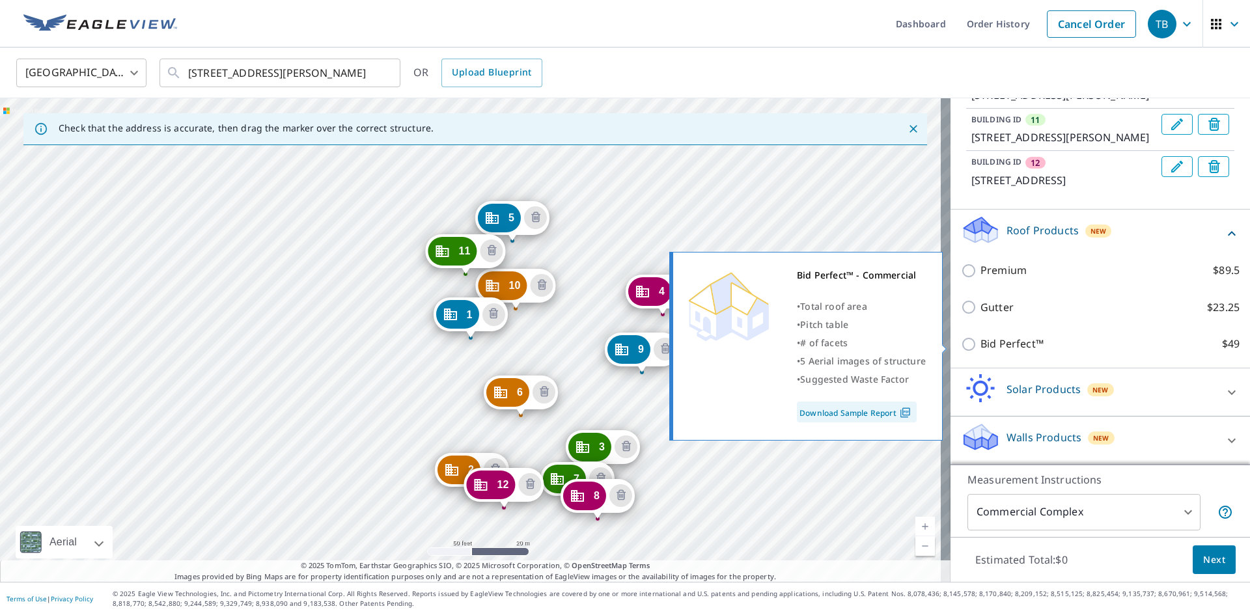
scroll to position [742, 0]
click at [961, 343] on input "Bid Perfect™ $49" at bounding box center [971, 345] width 20 height 16
checkbox input "true"
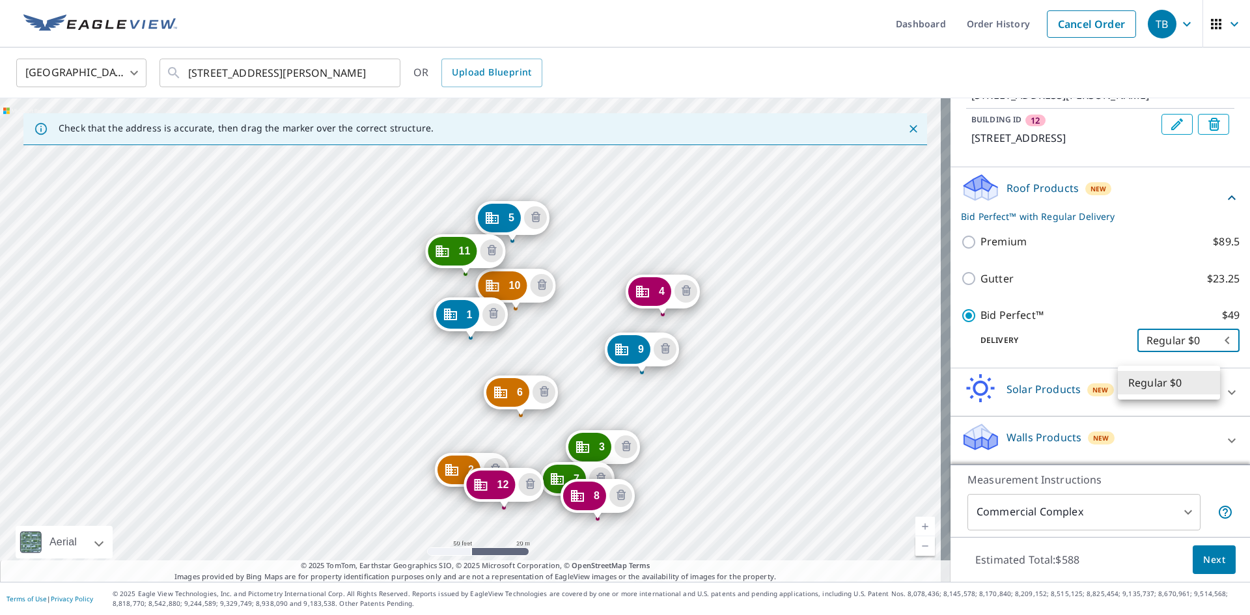
click at [1205, 382] on body "TB TB Dashboard Order History Cancel Order TB United States US ​ 501 W Moreland…" at bounding box center [625, 307] width 1250 height 615
click at [1207, 382] on li "Regular $0" at bounding box center [1169, 382] width 102 height 23
click at [1203, 555] on span "Next" at bounding box center [1214, 560] width 22 height 16
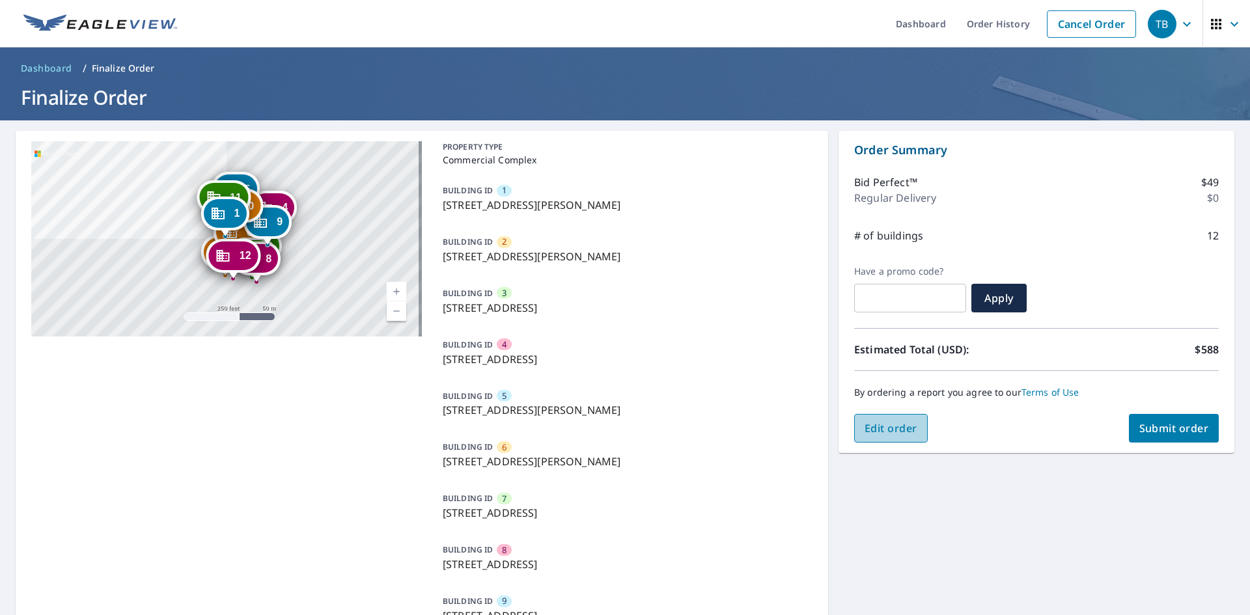
click at [883, 427] on span "Edit order" at bounding box center [891, 428] width 53 height 14
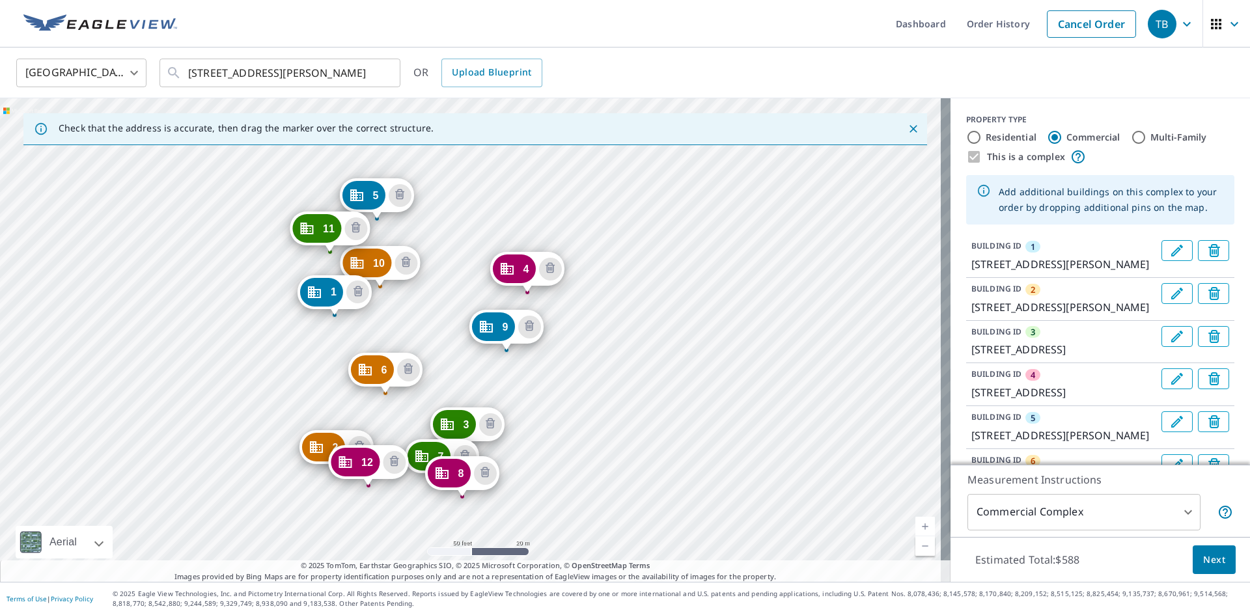
click at [1212, 250] on icon "Delete building 1" at bounding box center [1214, 251] width 5 height 5
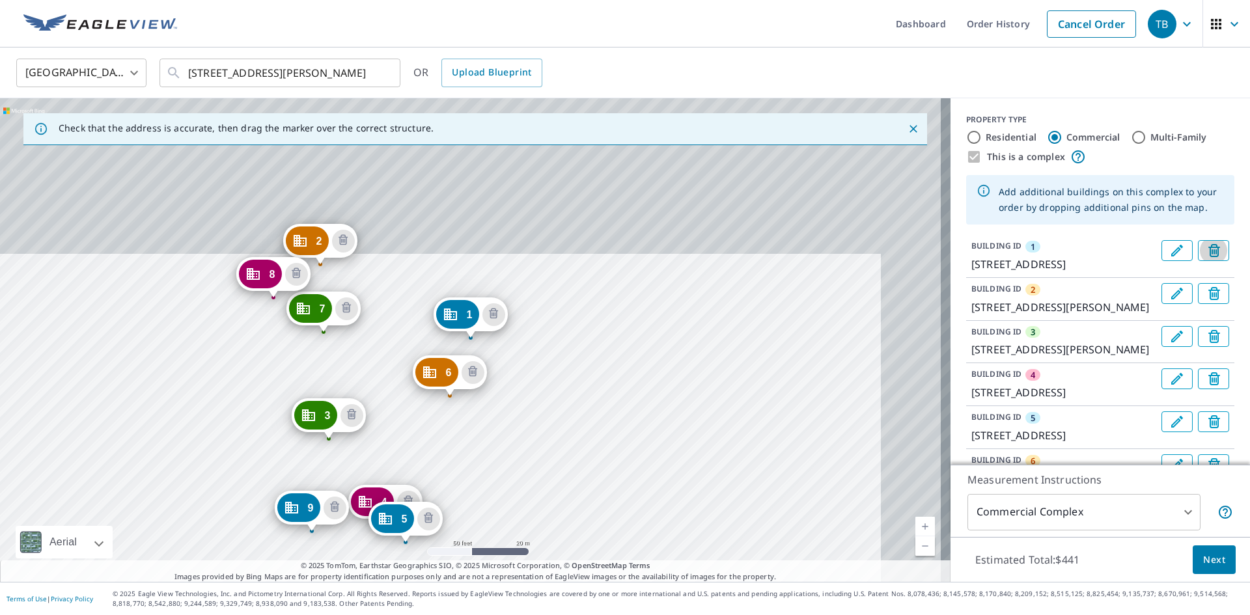
click at [1212, 250] on icon "Delete building 1" at bounding box center [1214, 251] width 5 height 5
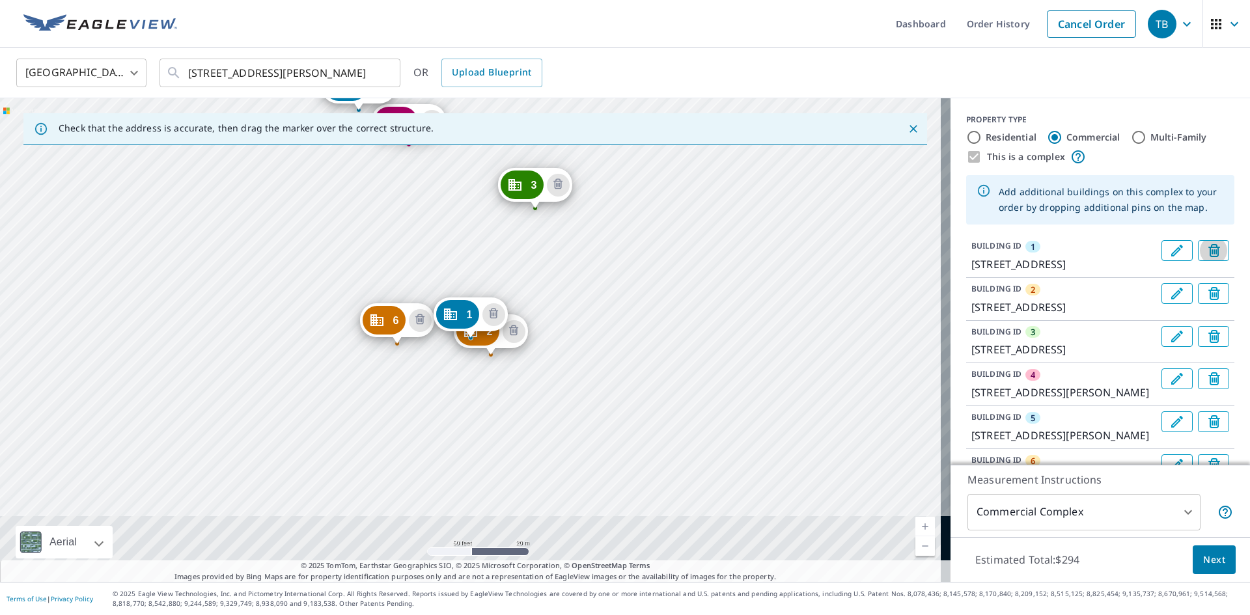
click at [1212, 250] on icon "Delete building 1" at bounding box center [1214, 251] width 5 height 5
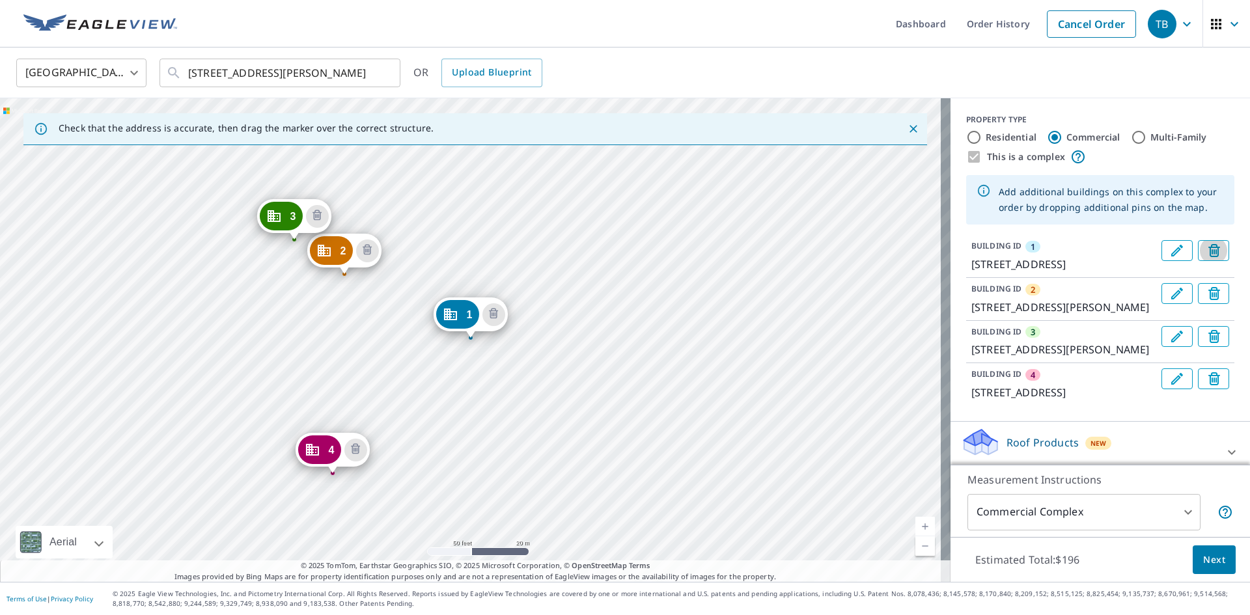
click at [1212, 250] on icon "Delete building 1" at bounding box center [1214, 251] width 5 height 5
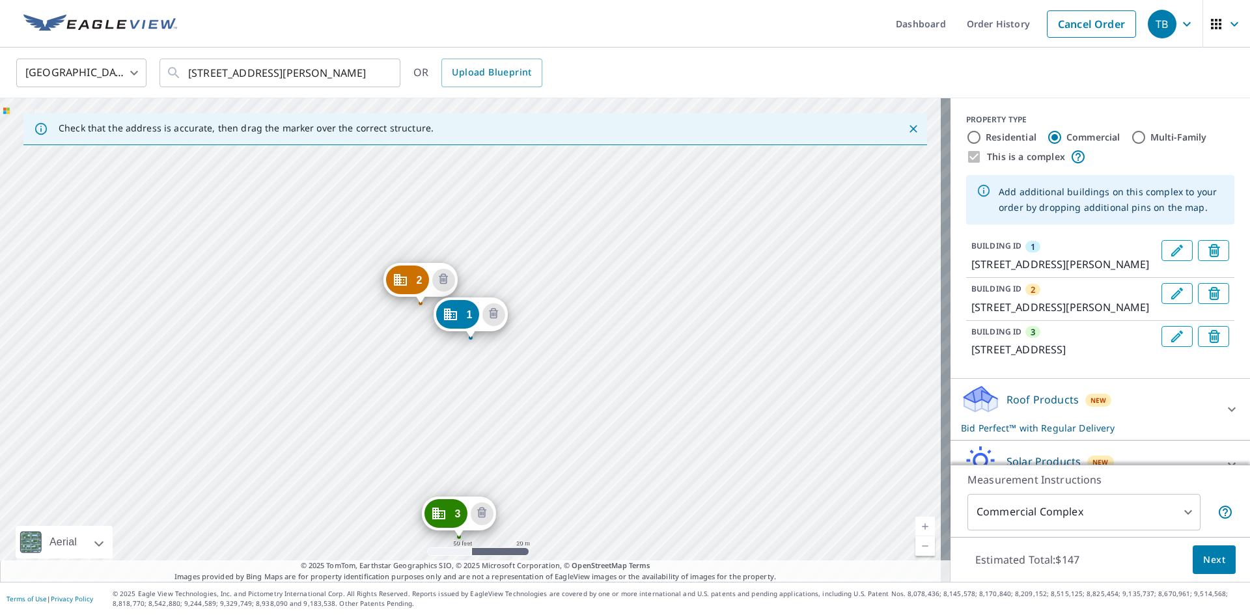
click at [1212, 250] on icon "Delete building 1" at bounding box center [1214, 251] width 5 height 5
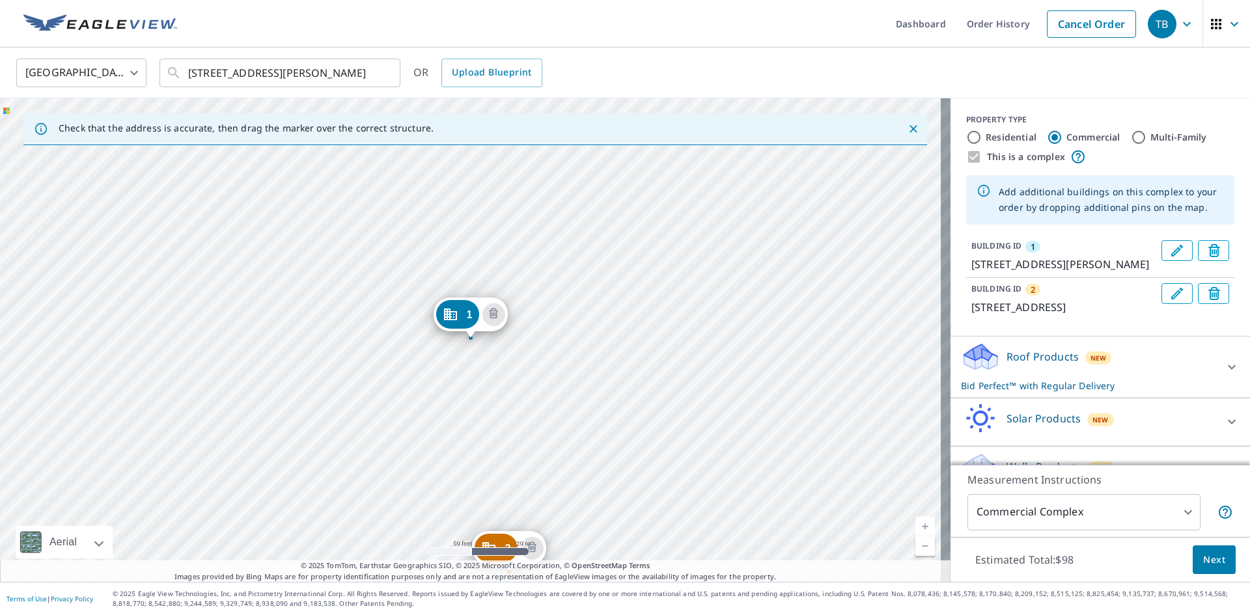
click at [1212, 250] on icon "Delete building 1" at bounding box center [1214, 251] width 5 height 5
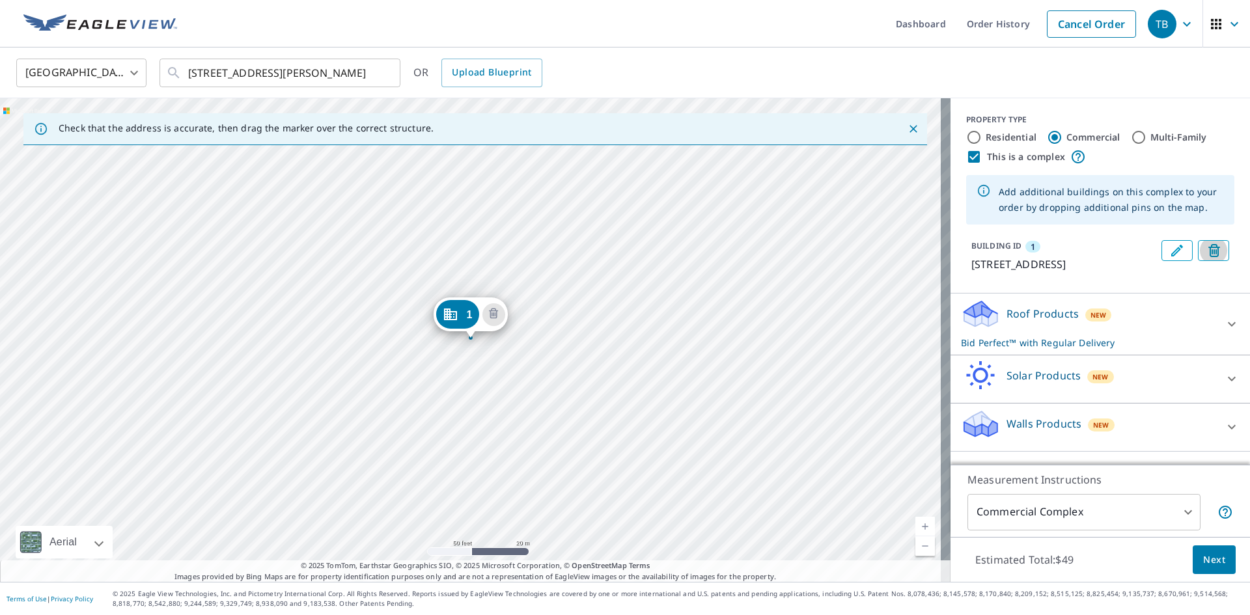
click at [1212, 250] on icon "Delete building 1" at bounding box center [1214, 251] width 5 height 5
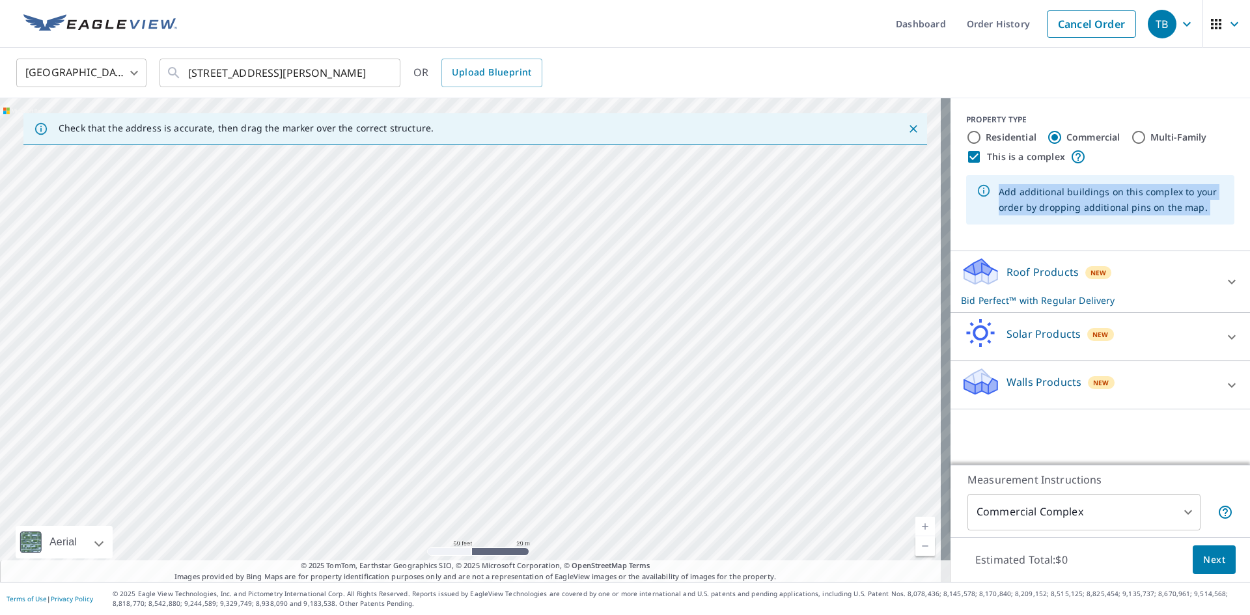
click at [1195, 250] on div "PROPERTY TYPE Residential Commercial Multi-Family This is a complex Add additio…" at bounding box center [1101, 174] width 300 height 153
drag, startPoint x: 778, startPoint y: 468, endPoint x: 774, endPoint y: 409, distance: 58.7
click at [774, 409] on div at bounding box center [475, 340] width 951 height 484
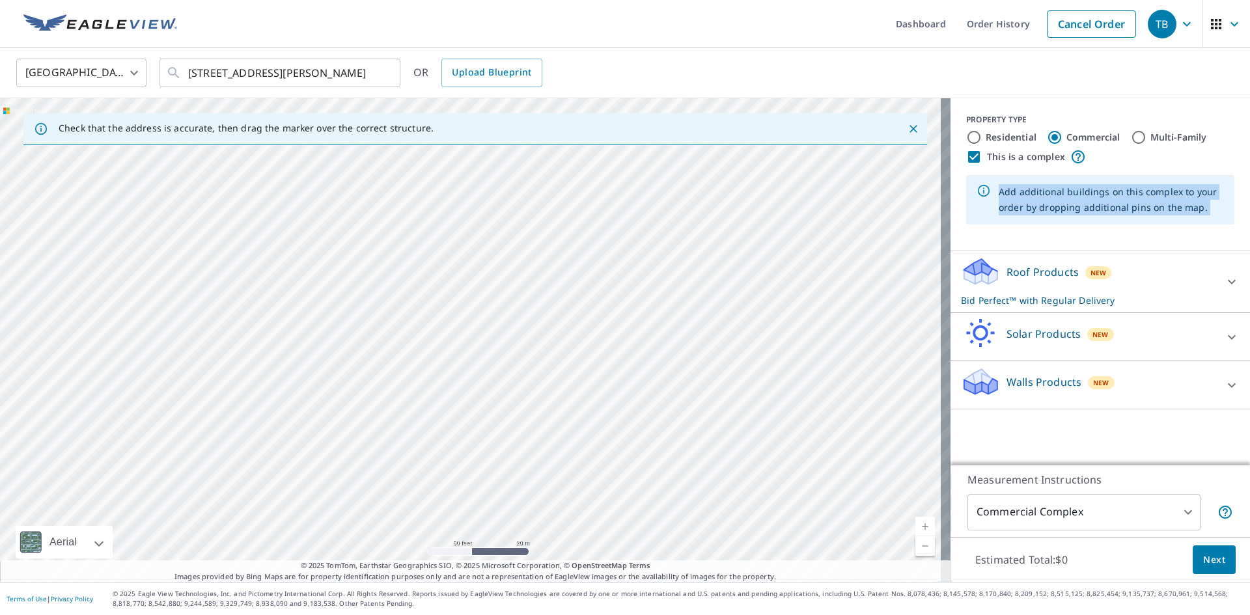
click at [485, 287] on div at bounding box center [475, 340] width 951 height 484
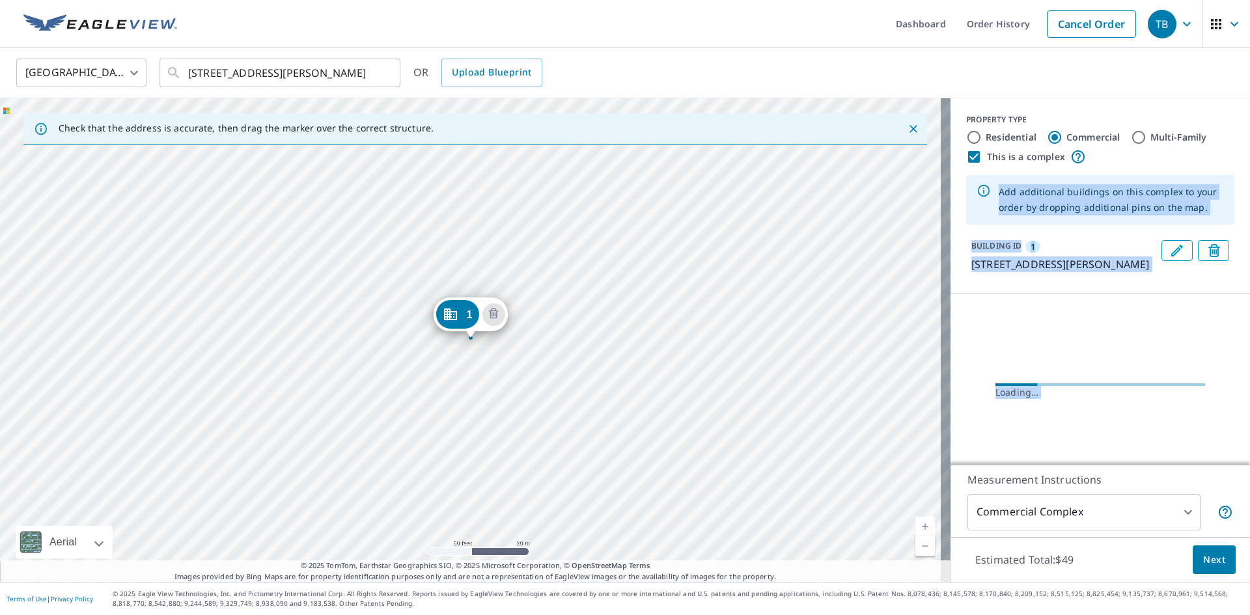
click at [642, 408] on div "1 501 W Moreland Ave Horsham, PA 19044" at bounding box center [475, 340] width 951 height 484
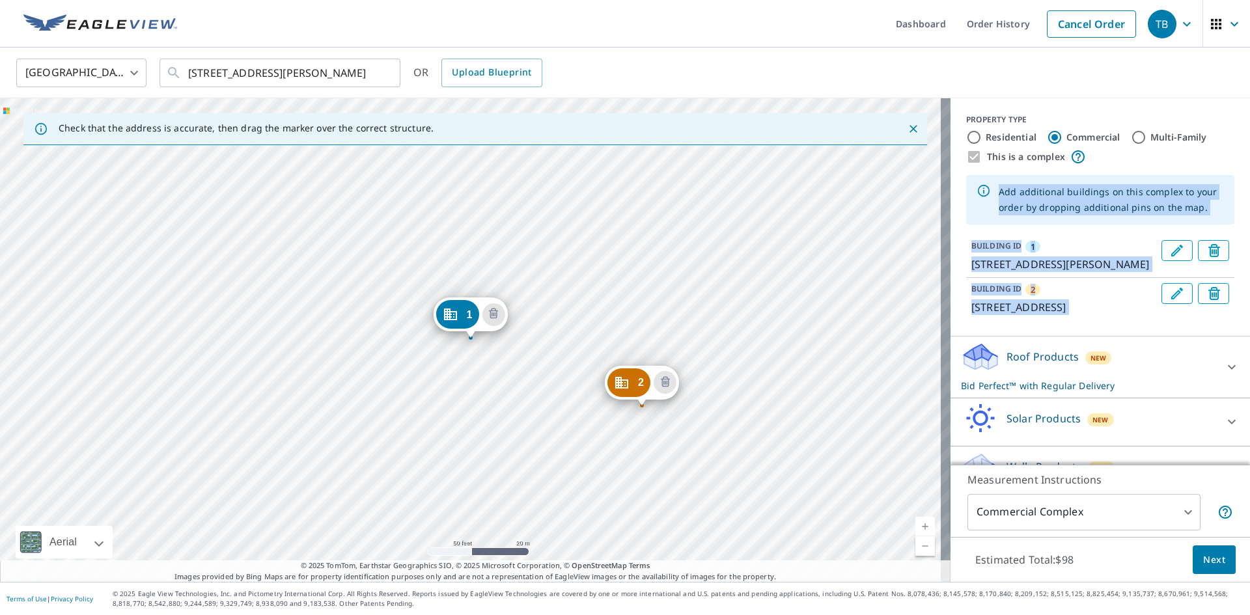
click at [465, 502] on div "2 224 Maple Ave Horsham, PA 19044 1 501 W Moreland Ave Horsham, PA 19044" at bounding box center [475, 340] width 951 height 484
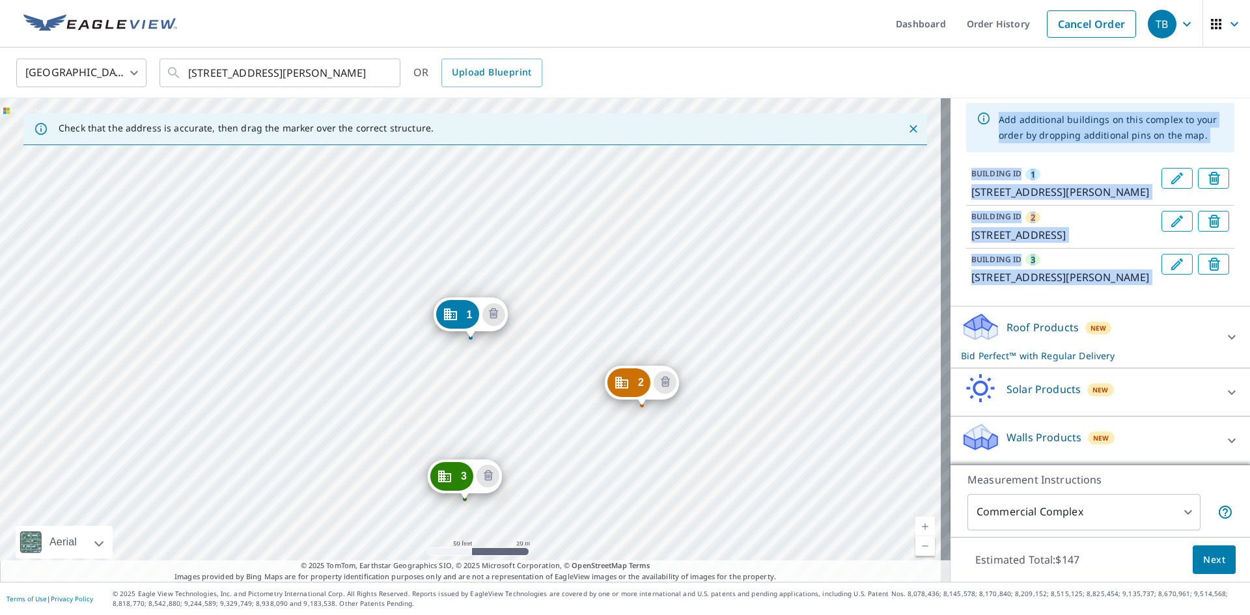
scroll to position [119, 0]
click at [1224, 330] on icon at bounding box center [1232, 338] width 16 height 16
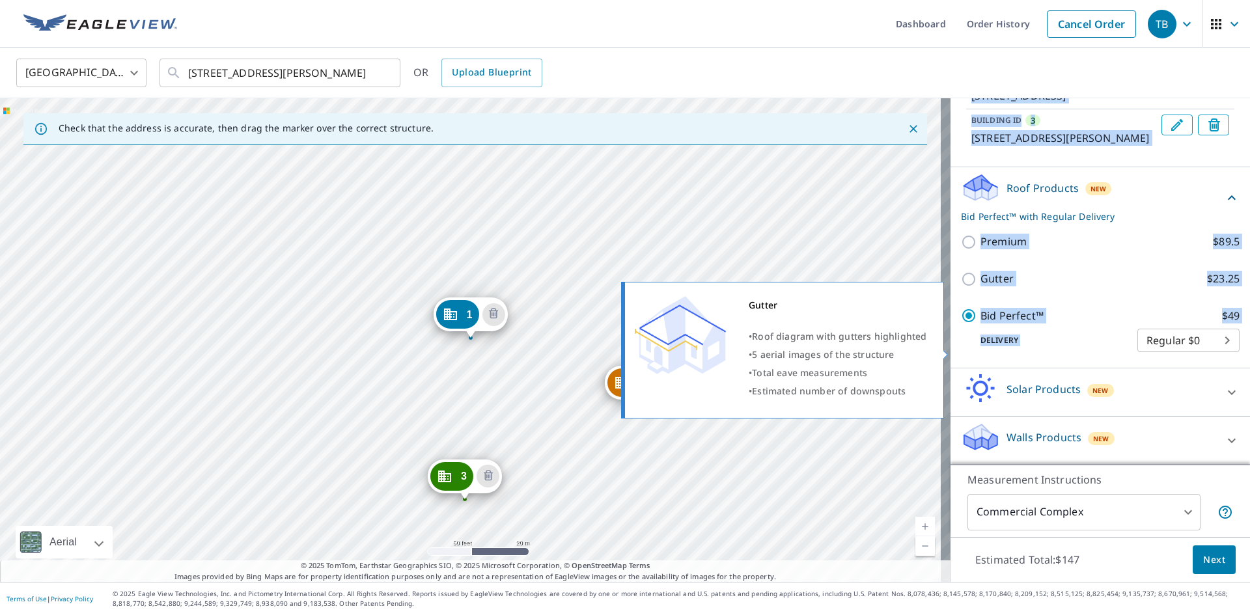
scroll to position [259, 0]
